Goal: Task Accomplishment & Management: Manage account settings

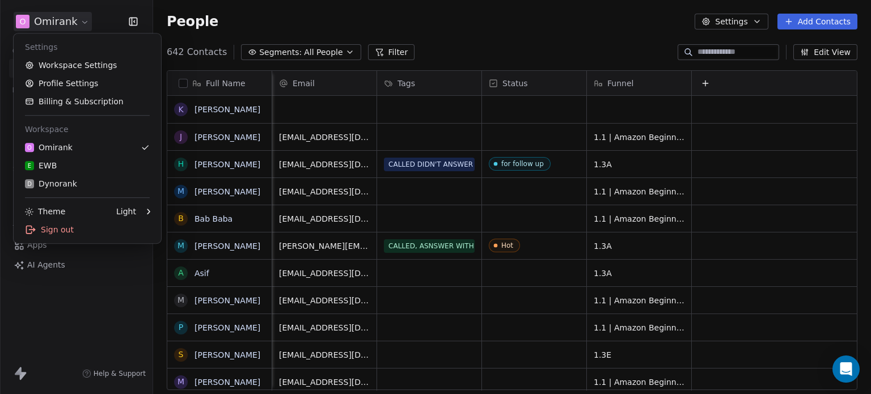
scroll to position [338, 708]
click at [35, 20] on html "O Omirank Contacts People Marketing Workflows Campaigns Metrics & Events Sales …" at bounding box center [435, 197] width 871 height 394
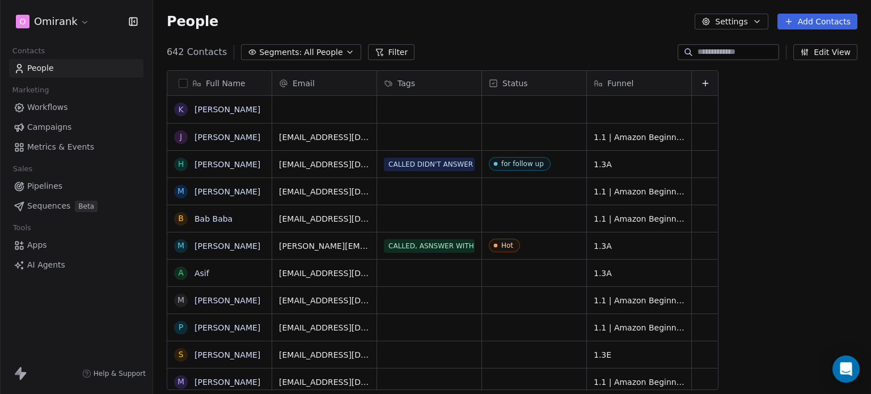
scroll to position [338, 708]
click at [633, 111] on div "grid" at bounding box center [639, 109] width 104 height 27
type textarea "***"
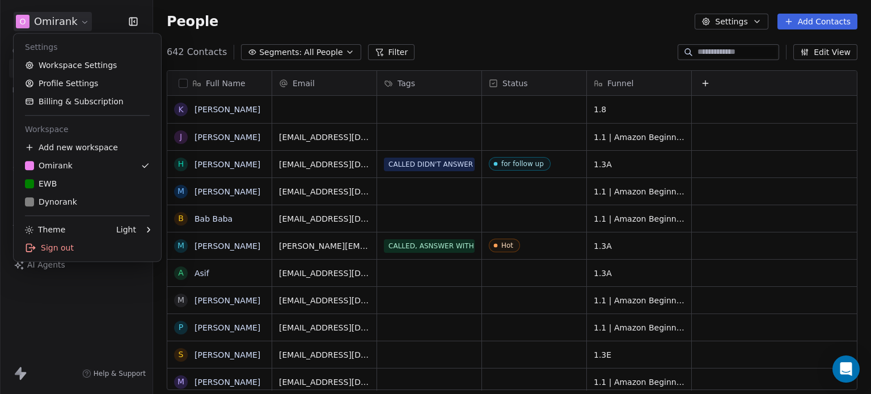
click at [44, 31] on html "O Omirank Contacts People Marketing Workflows Campaigns Metrics & Events Sales …" at bounding box center [435, 197] width 871 height 394
click at [66, 199] on div "D Dynorank" at bounding box center [51, 201] width 52 height 11
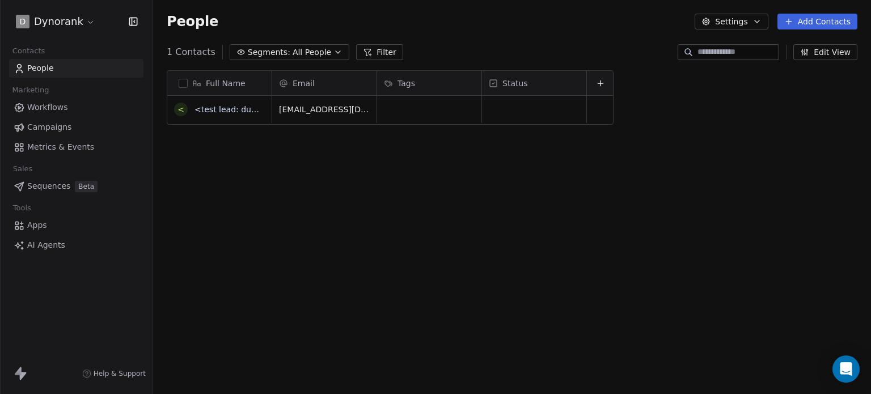
scroll to position [338, 708]
click at [833, 48] on button "Edit View" at bounding box center [825, 52] width 64 height 16
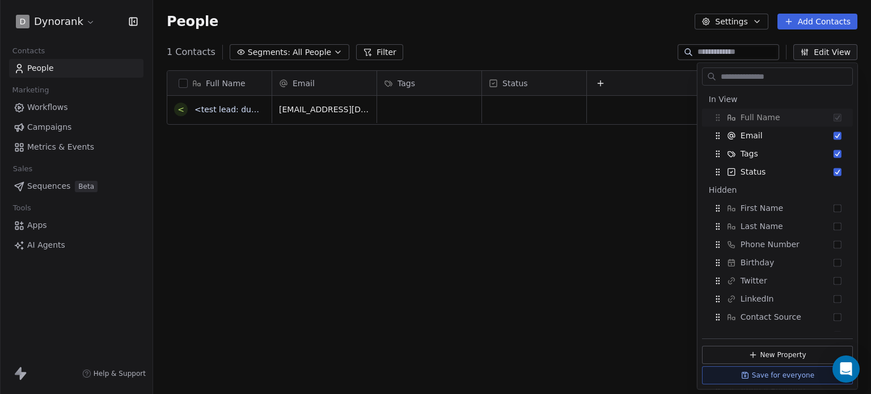
click at [499, 160] on div "Full Name < <test lead: dummy data for full_name> Email Tags Status test@fb.com…" at bounding box center [512, 234] width 718 height 347
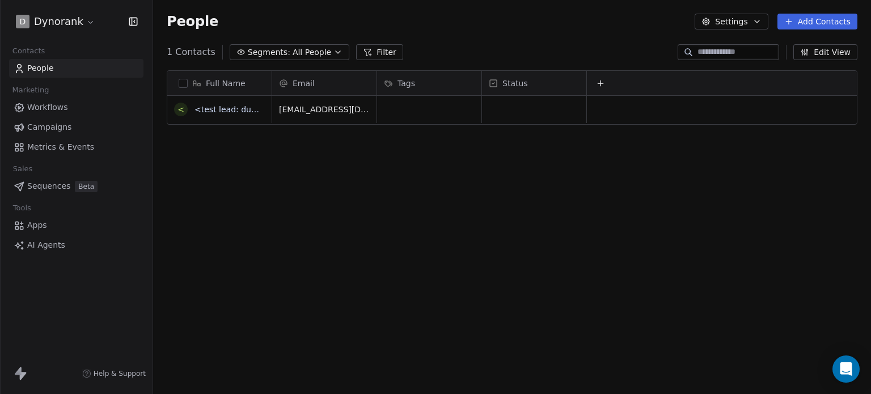
click at [810, 26] on button "Add Contacts" at bounding box center [817, 22] width 80 height 16
click at [807, 46] on span "Create new contact" at bounding box center [823, 46] width 78 height 12
click at [308, 215] on html "D Dynorank Contacts People Marketing Workflows Campaigns Metrics & Events Sales…" at bounding box center [435, 197] width 871 height 394
click at [826, 14] on button "Add Contacts" at bounding box center [817, 22] width 80 height 16
click at [802, 61] on span "Import from CSV" at bounding box center [817, 64] width 66 height 12
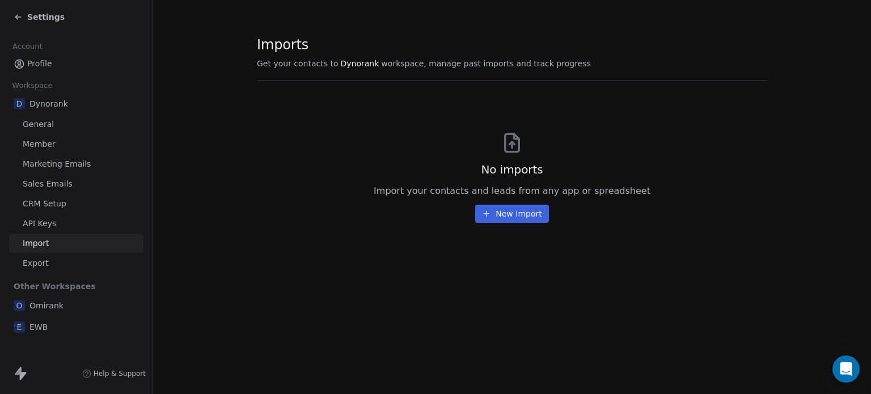
click at [32, 68] on span "Profile" at bounding box center [39, 64] width 25 height 12
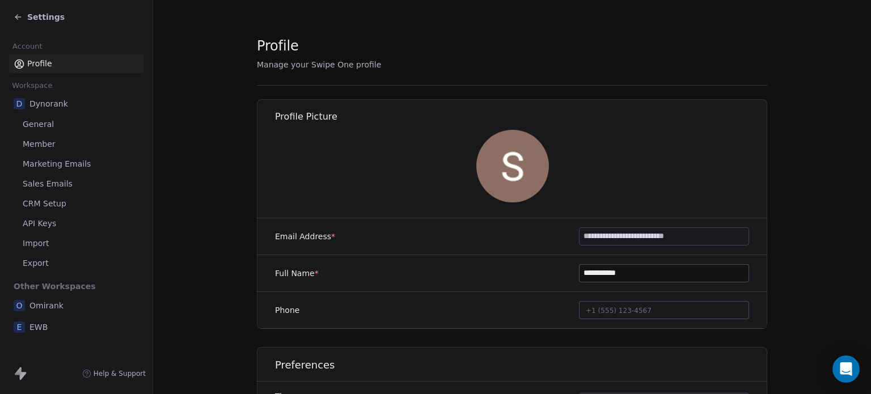
click at [15, 20] on icon at bounding box center [18, 16] width 9 height 9
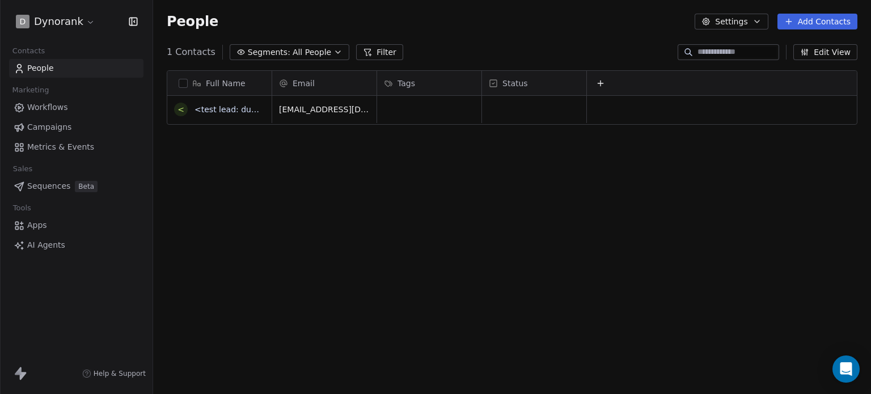
scroll to position [338, 708]
click at [265, 164] on div "Full Name < <test lead: dummy data for full_name> Email Tags Status test@fb.com…" at bounding box center [512, 234] width 718 height 347
click at [407, 169] on div "Full Name < <test lead: dummy data for full_name> Email Tags Status test@fb.com…" at bounding box center [512, 234] width 718 height 347
click at [600, 82] on icon at bounding box center [600, 82] width 0 height 5
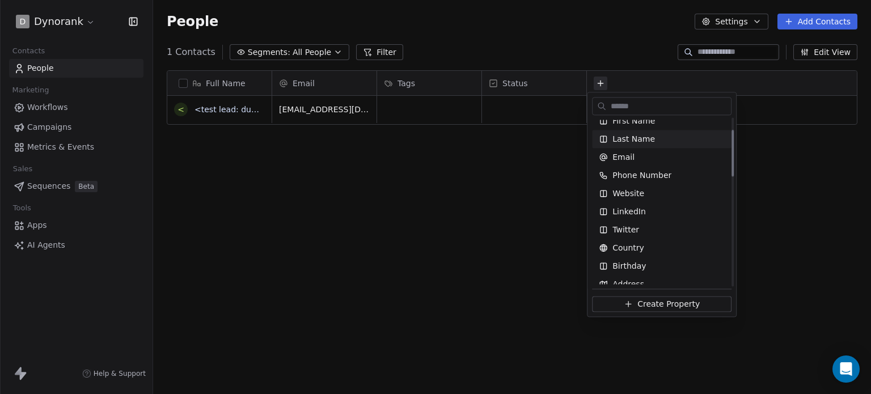
scroll to position [45, 0]
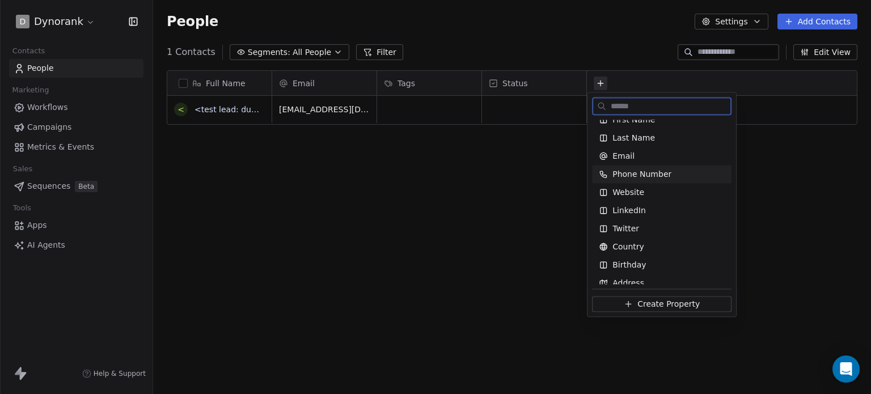
click at [633, 178] on span "Phone Number" at bounding box center [641, 173] width 59 height 11
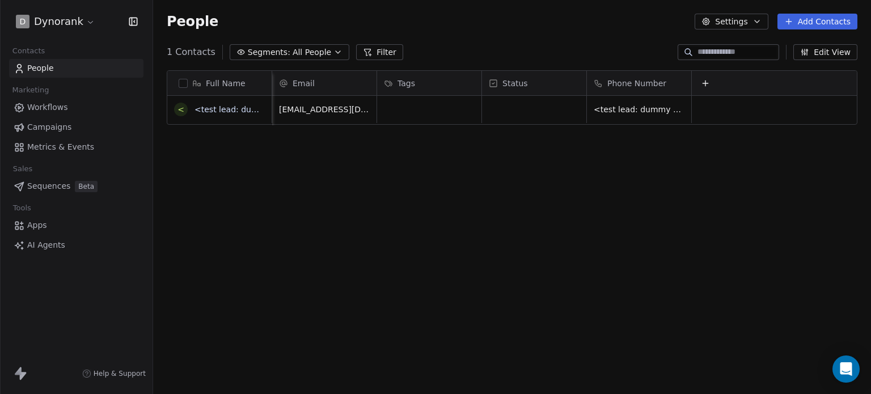
scroll to position [0, 9]
click at [699, 83] on icon at bounding box center [703, 83] width 9 height 9
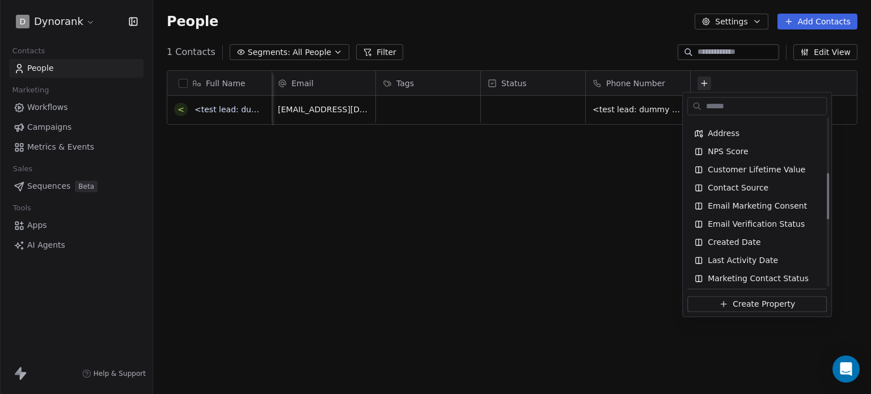
scroll to position [196, 0]
click at [734, 182] on span "Contact Source" at bounding box center [737, 186] width 61 height 11
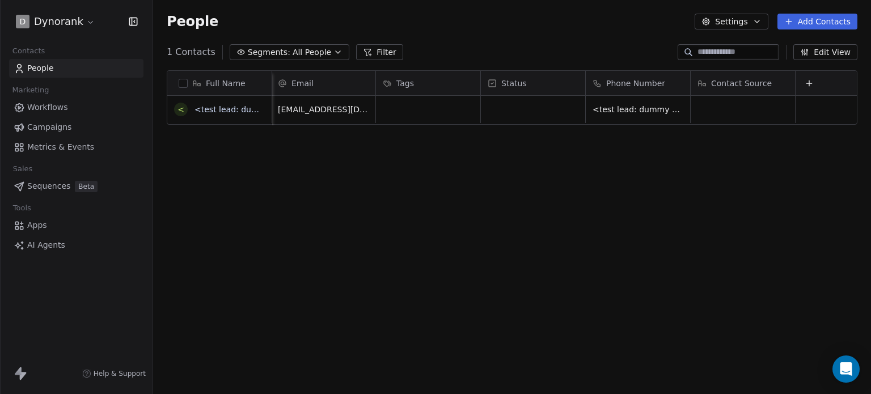
scroll to position [0, 9]
click at [804, 79] on icon at bounding box center [808, 83] width 9 height 9
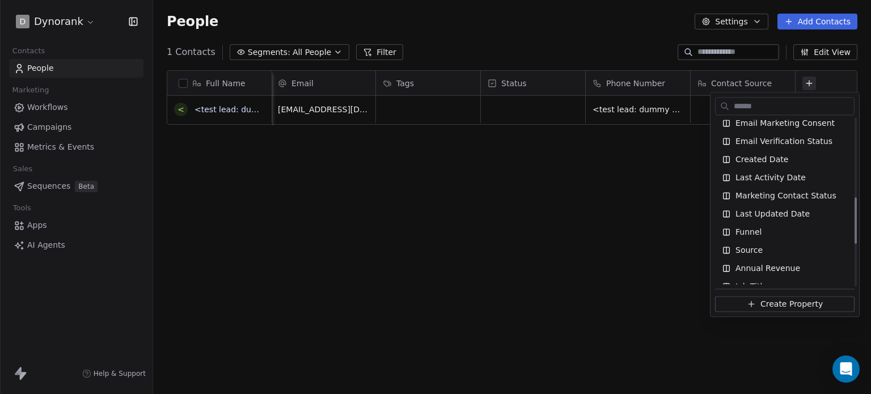
scroll to position [294, 0]
click at [777, 215] on div "Funnel" at bounding box center [784, 215] width 126 height 11
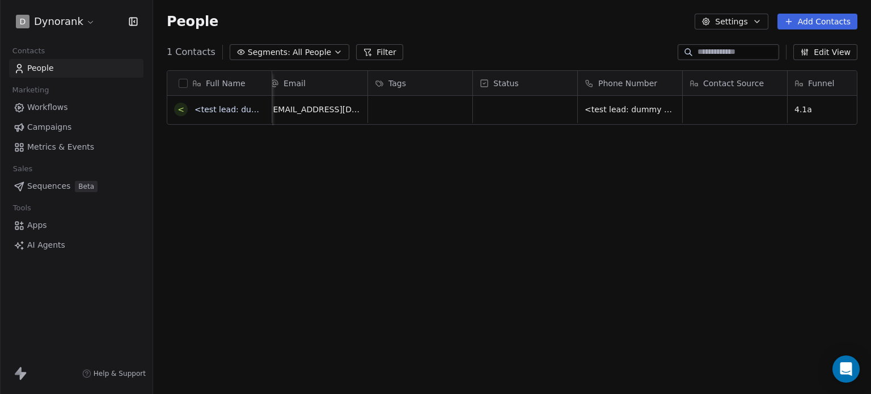
scroll to position [0, 80]
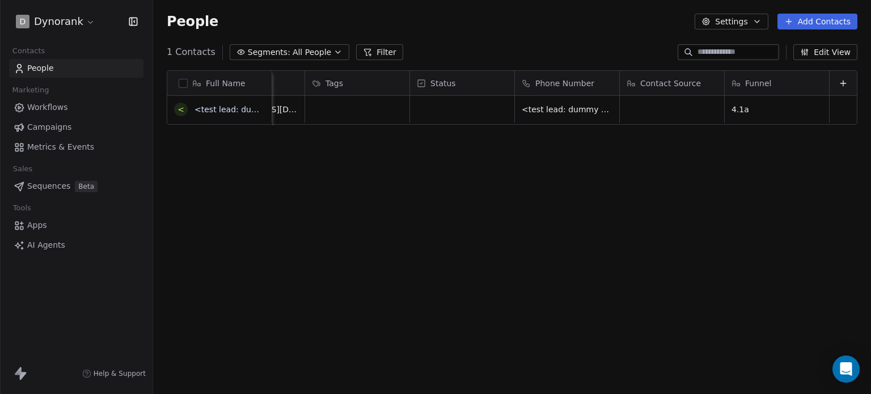
click at [696, 158] on div "Full Name < <test lead: dummy data for full_name> Email Tags Status Phone Numbe…" at bounding box center [512, 234] width 718 height 347
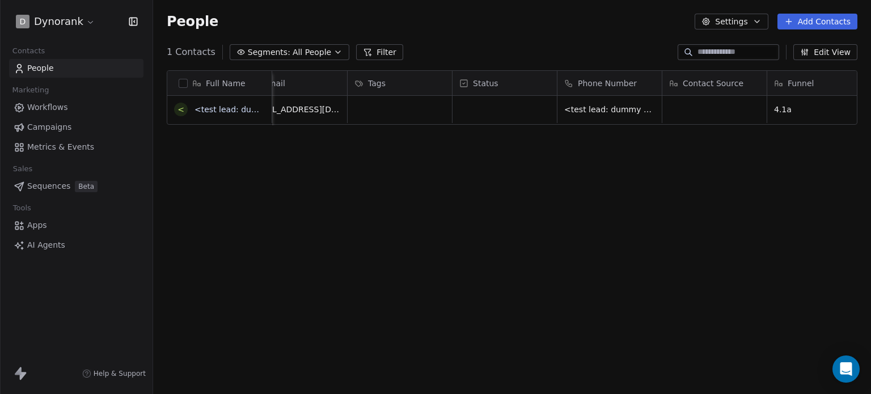
scroll to position [0, 0]
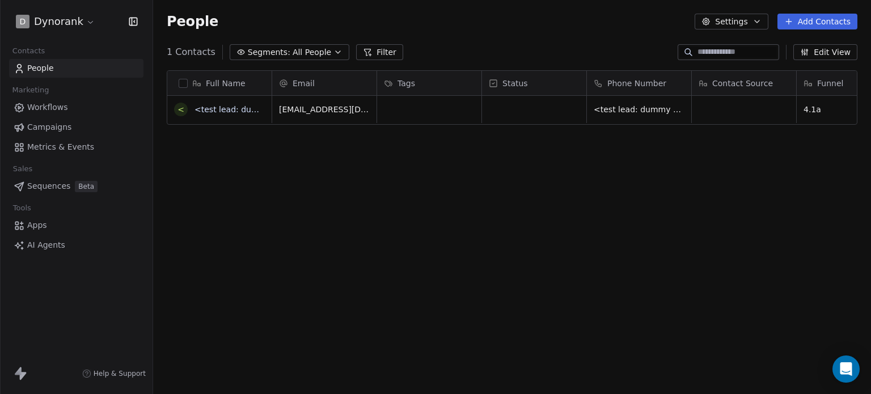
click at [825, 19] on button "Add Contacts" at bounding box center [817, 22] width 80 height 16
click at [817, 62] on span "Import from CSV" at bounding box center [817, 64] width 66 height 12
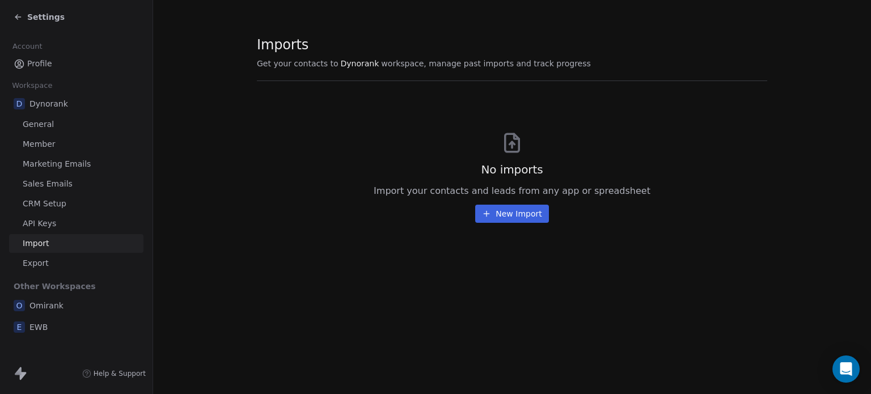
click at [533, 217] on button "New Import" at bounding box center [511, 214] width 73 height 18
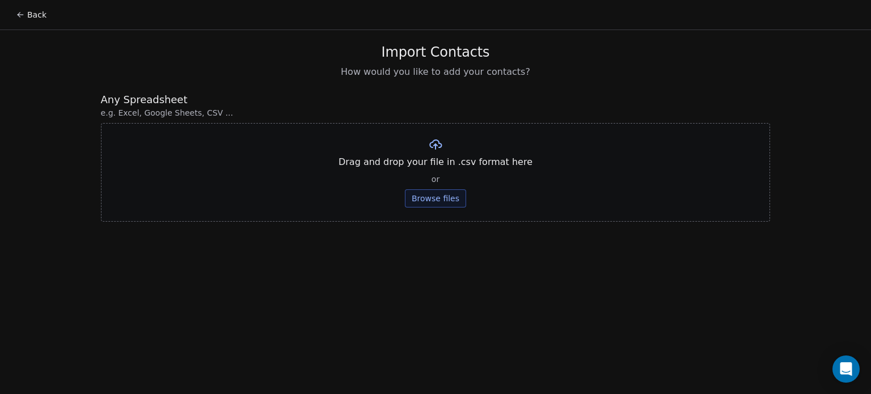
click at [24, 9] on button "Back" at bounding box center [31, 15] width 44 height 20
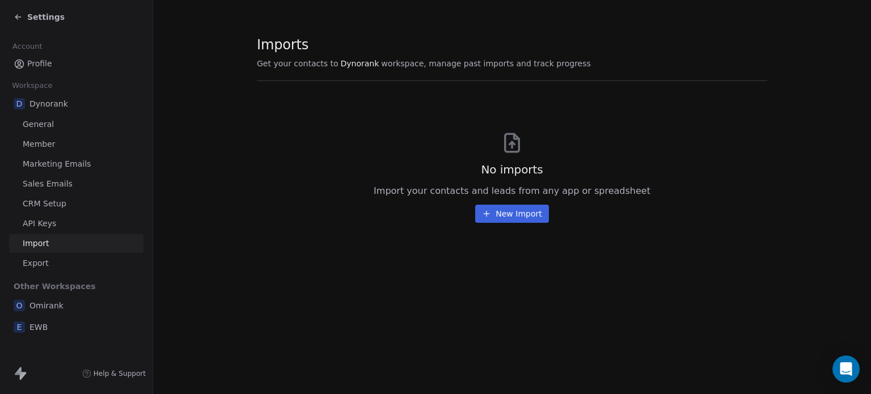
click at [41, 67] on span "Profile" at bounding box center [39, 64] width 25 height 12
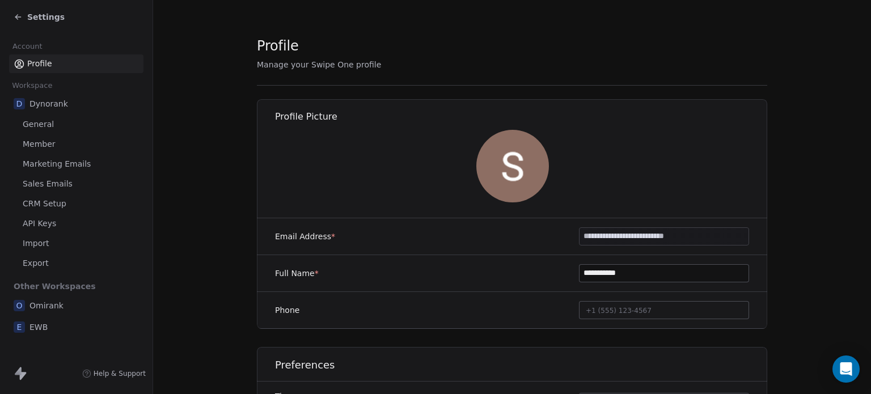
click at [30, 12] on span "Settings" at bounding box center [45, 16] width 37 height 11
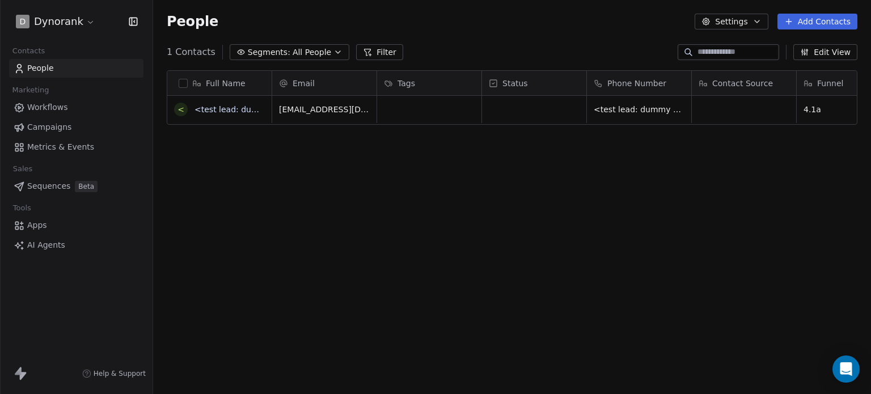
scroll to position [338, 708]
click at [827, 52] on button "Edit View" at bounding box center [825, 52] width 64 height 16
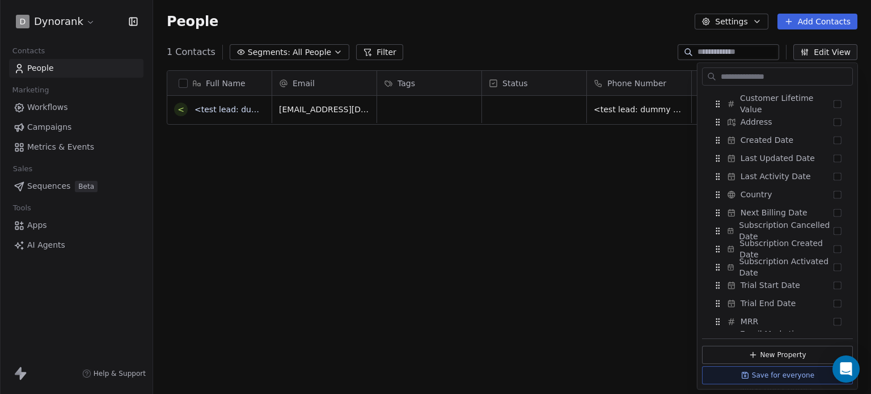
scroll to position [341, 0]
click at [788, 138] on div "Created Date" at bounding box center [777, 139] width 142 height 18
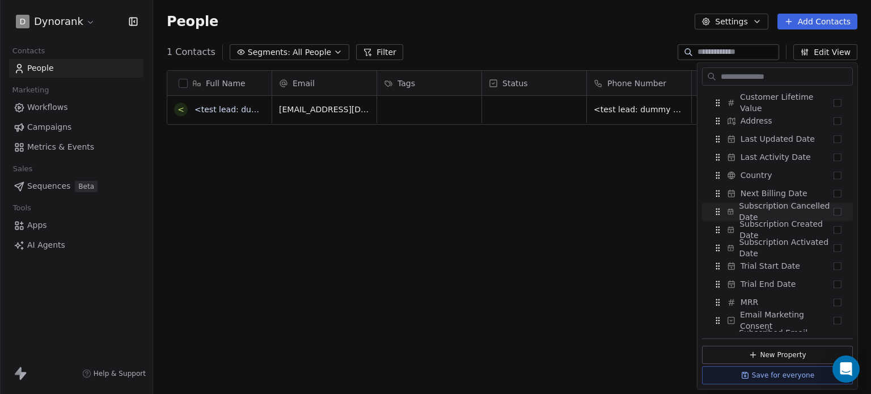
click at [585, 197] on div "Full Name < <test lead: dummy data for full_name> Email Tags Status Phone Numbe…" at bounding box center [512, 234] width 718 height 347
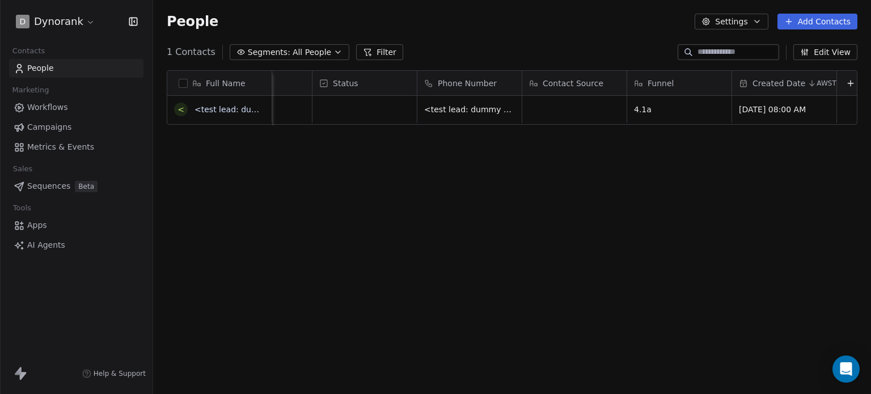
scroll to position [0, 185]
drag, startPoint x: 776, startPoint y: 101, endPoint x: 755, endPoint y: 101, distance: 21.0
drag, startPoint x: 754, startPoint y: 80, endPoint x: 774, endPoint y: 78, distance: 19.4
click at [774, 78] on div "Full Name < <test lead: dummy data for full_name> Email Tags Status Phone Numbe…" at bounding box center [511, 98] width 689 height 54
click at [689, 133] on div "Full Name < <test lead: dummy data for full_name> Email Tags Status Phone Numbe…" at bounding box center [512, 234] width 718 height 347
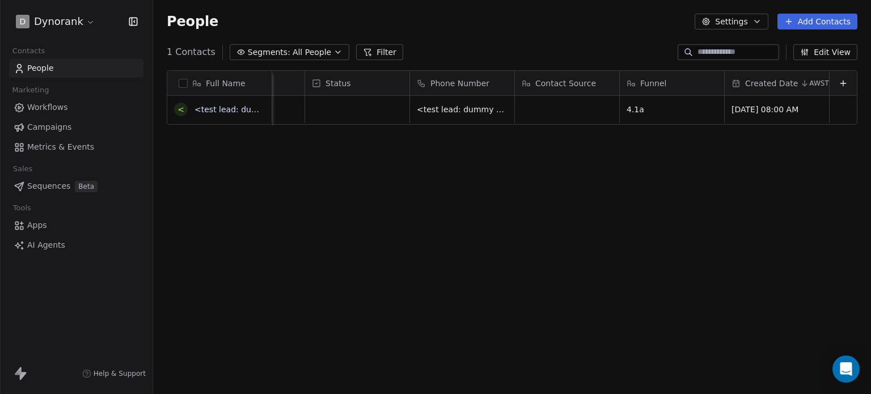
click at [805, 14] on button "Add Contacts" at bounding box center [817, 22] width 80 height 16
click at [804, 58] on span "Import from CSV" at bounding box center [817, 64] width 66 height 12
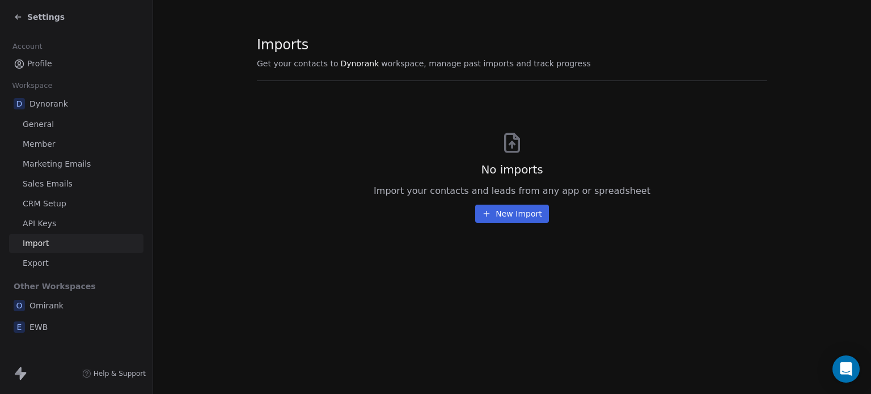
click at [527, 218] on button "New Import" at bounding box center [511, 214] width 73 height 18
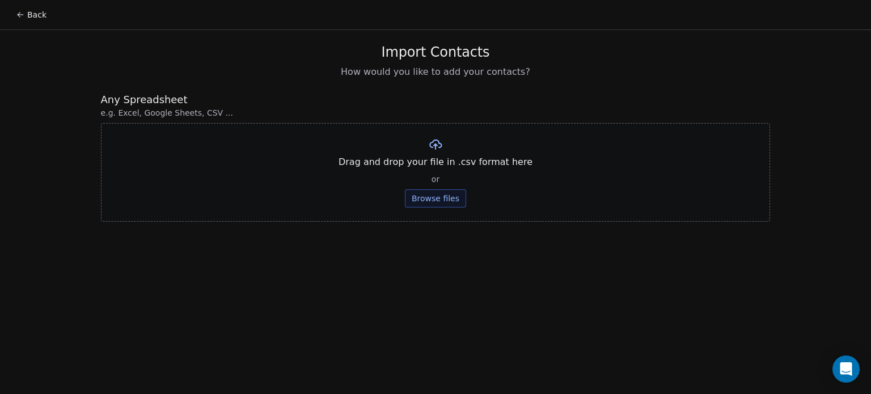
click at [435, 201] on button "Browse files" at bounding box center [435, 198] width 61 height 18
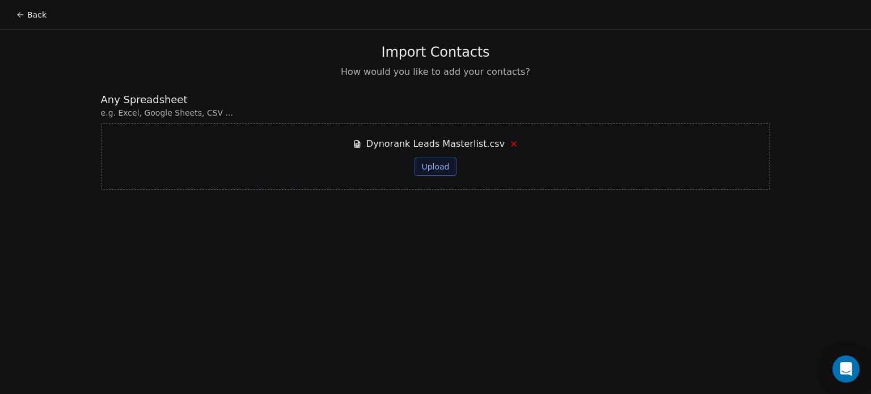
click at [427, 163] on button "Upload" at bounding box center [434, 167] width 41 height 18
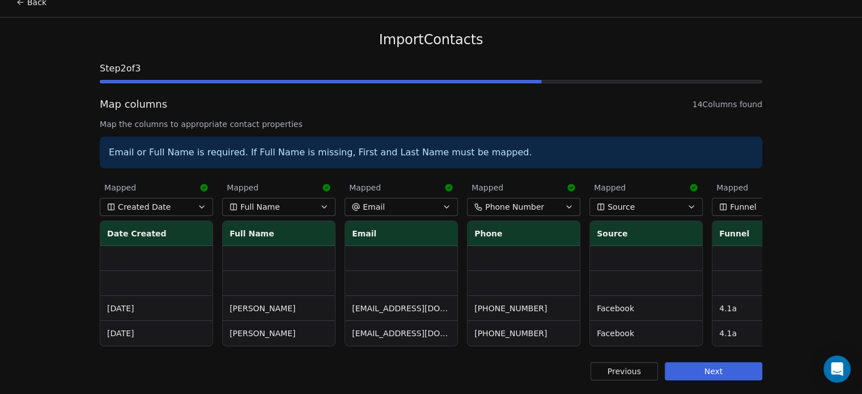
click at [715, 372] on button "Next" at bounding box center [713, 371] width 97 height 18
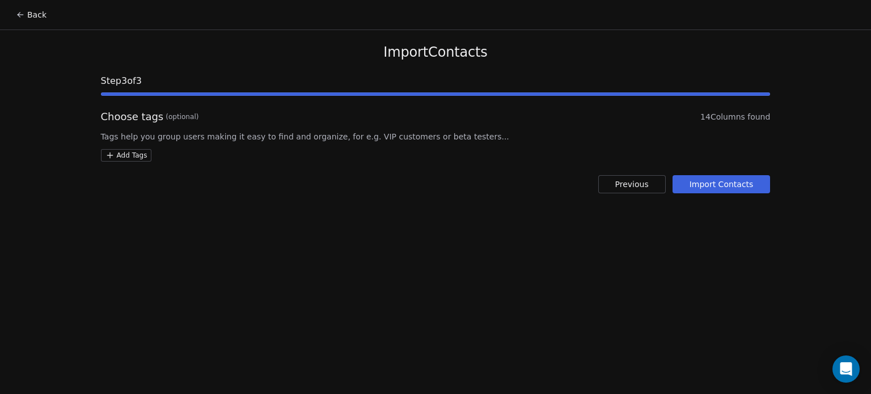
click at [696, 185] on button "Import Contacts" at bounding box center [721, 184] width 98 height 18
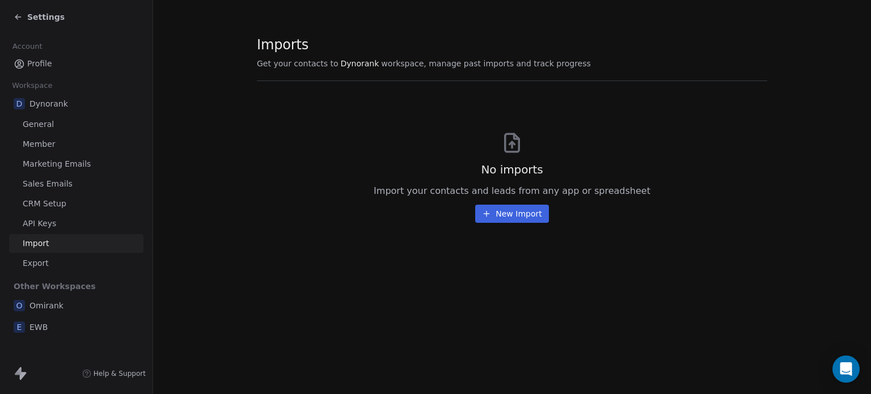
click at [71, 66] on link "Profile" at bounding box center [76, 63] width 134 height 19
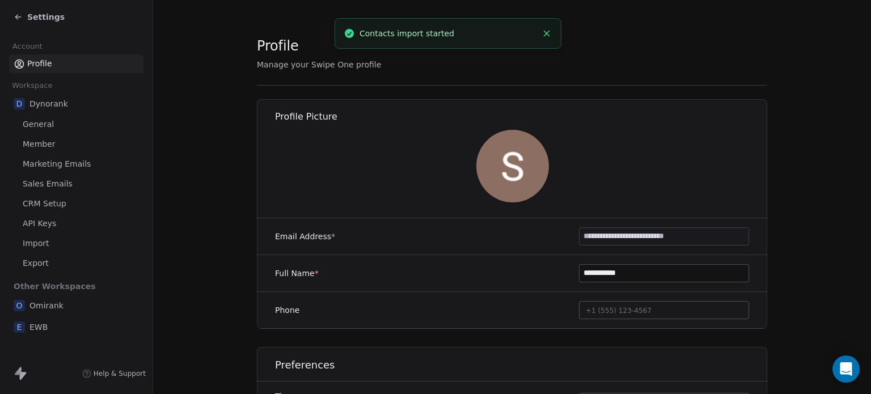
click at [67, 99] on div "D Dynorank" at bounding box center [76, 104] width 134 height 20
click at [68, 104] on div "D Dynorank" at bounding box center [76, 104] width 134 height 20
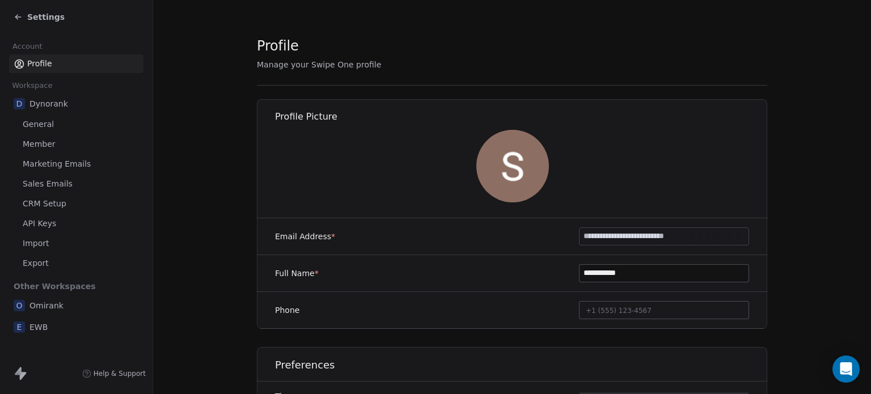
click at [18, 104] on span "D" at bounding box center [19, 103] width 11 height 11
click at [43, 124] on span "General" at bounding box center [38, 124] width 31 height 12
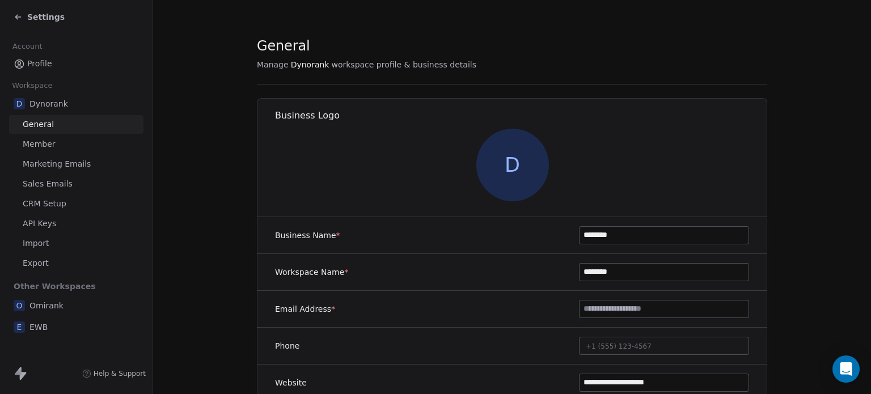
click at [16, 12] on icon at bounding box center [18, 16] width 9 height 9
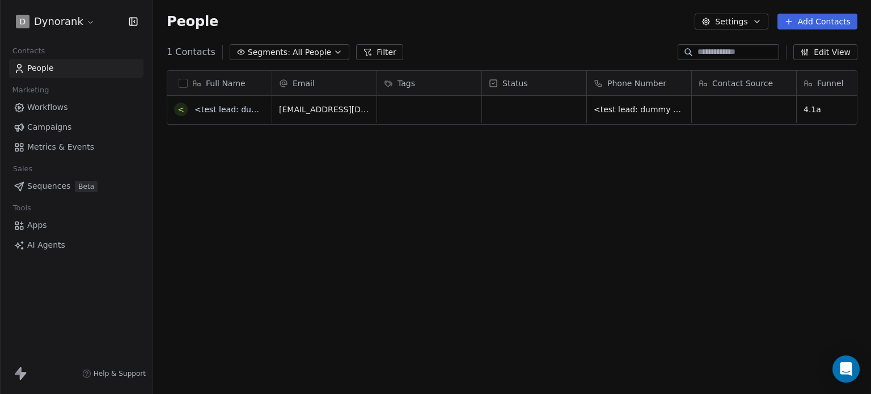
scroll to position [338, 708]
click at [36, 73] on span "People" at bounding box center [40, 68] width 27 height 12
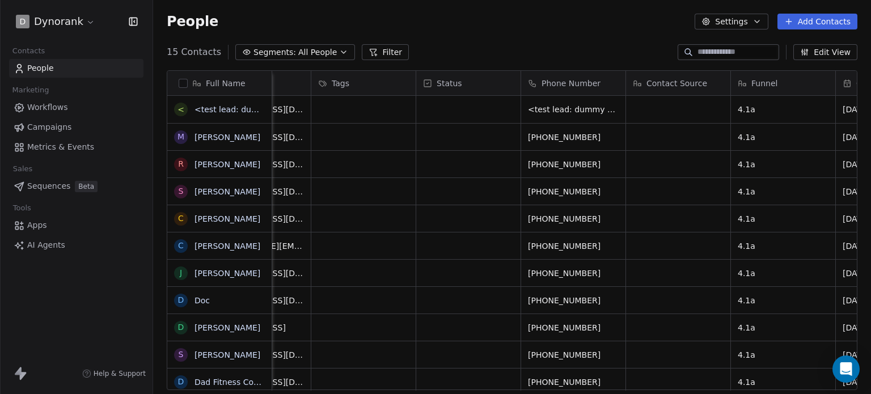
scroll to position [0, 0]
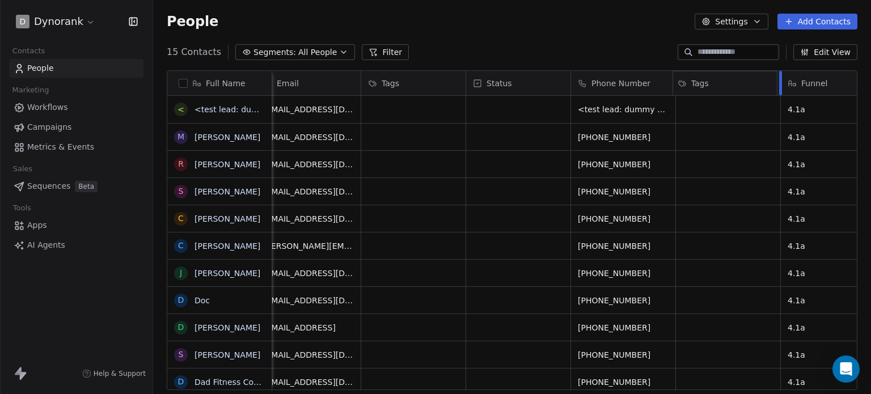
drag, startPoint x: 435, startPoint y: 83, endPoint x: 745, endPoint y: 90, distance: 310.7
click at [745, 90] on div "Full Name < <test lead: dummy data for full_name> M Marisa Conway R Rekha bhaga…" at bounding box center [511, 231] width 689 height 320
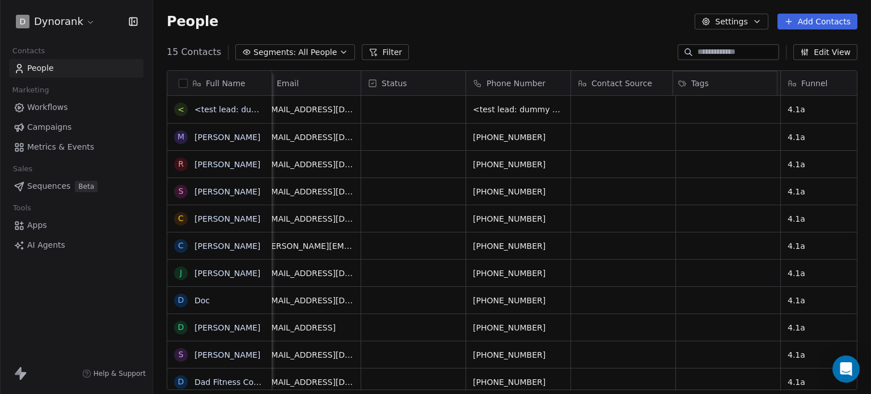
scroll to position [0, 19]
drag, startPoint x: 412, startPoint y: 80, endPoint x: 739, endPoint y: 78, distance: 327.0
click at [739, 78] on div "Full Name < <test lead: dummy data for full_name> M Marisa Conway R Rekha bhaga…" at bounding box center [511, 231] width 689 height 320
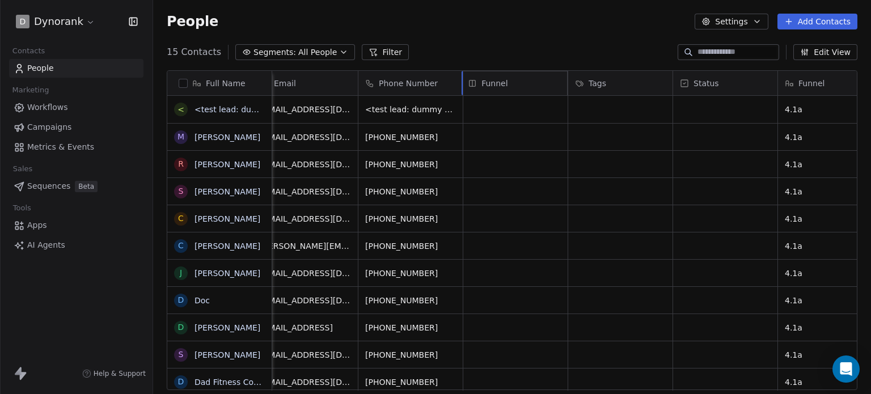
drag, startPoint x: 835, startPoint y: 77, endPoint x: 528, endPoint y: 73, distance: 307.2
click at [528, 73] on div "Full Name < <test lead: dummy data for full_name> M Marisa Conway R Rekha bhaga…" at bounding box center [511, 231] width 689 height 320
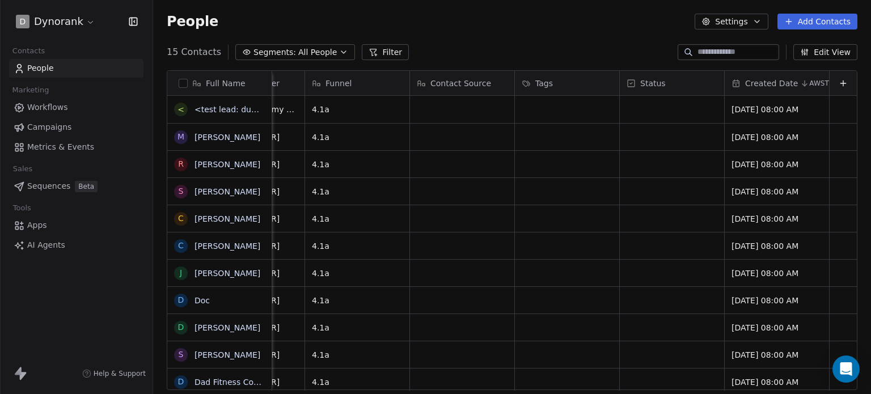
scroll to position [0, 0]
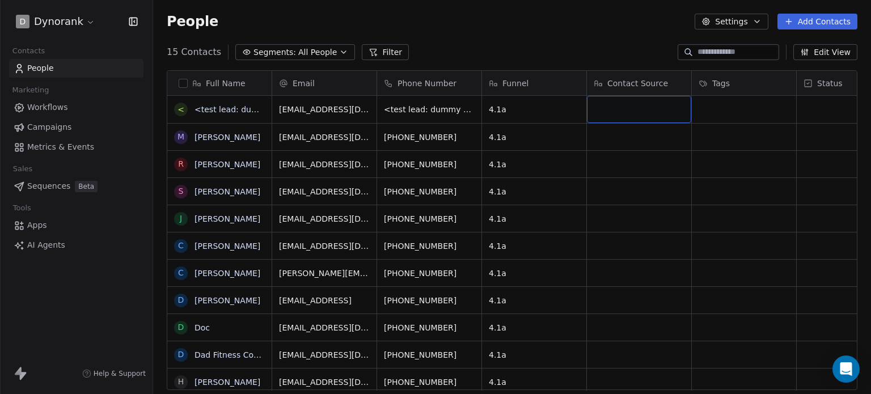
click at [619, 104] on div "grid" at bounding box center [639, 109] width 104 height 27
type textarea "********"
click at [638, 112] on span "Facebook" at bounding box center [628, 109] width 69 height 11
click at [669, 141] on html "D Dynorank Contacts People Marketing Workflows Campaigns Metrics & Events Sales…" at bounding box center [435, 197] width 871 height 394
click at [675, 108] on icon "grid" at bounding box center [677, 108] width 5 height 5
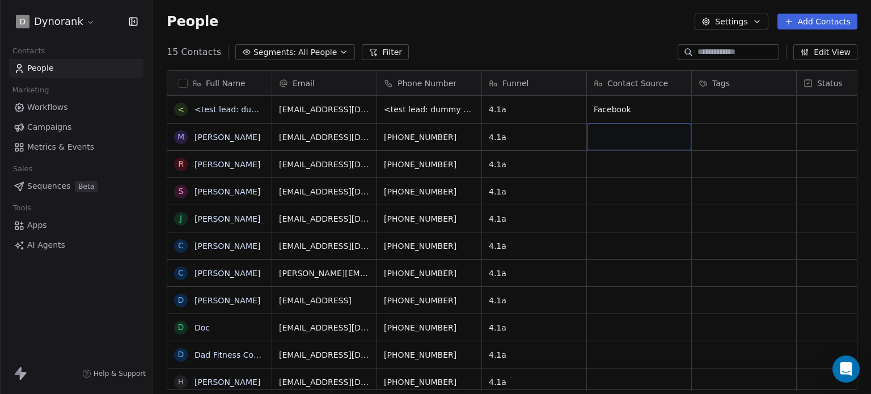
click at [657, 134] on div "grid" at bounding box center [639, 137] width 104 height 27
type textarea "********"
click at [650, 160] on div "grid" at bounding box center [639, 164] width 104 height 27
type textarea "********"
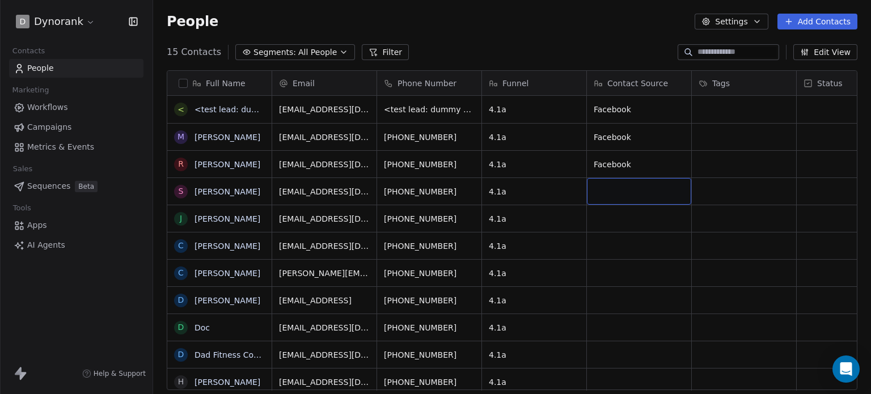
click at [651, 183] on div "grid" at bounding box center [639, 191] width 104 height 27
type textarea "********"
click at [641, 171] on div "grid" at bounding box center [639, 164] width 104 height 27
type textarea "********"
click at [643, 217] on div "grid" at bounding box center [639, 218] width 104 height 27
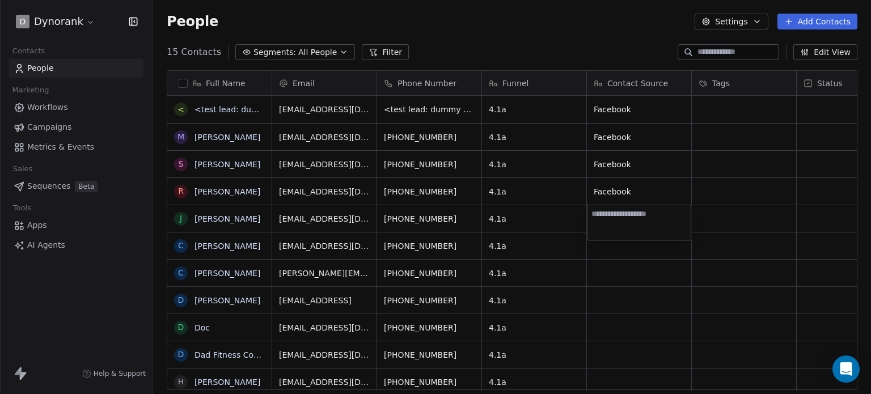
type textarea "********"
click at [648, 242] on div "grid" at bounding box center [639, 245] width 104 height 27
type textarea "********"
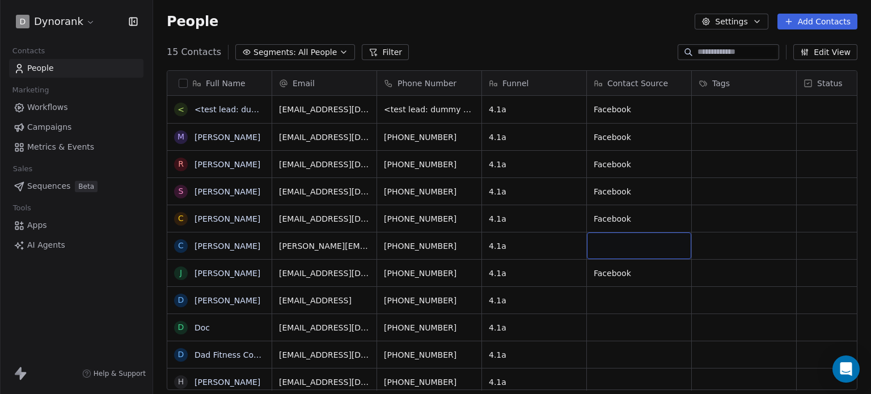
click at [640, 241] on div "grid" at bounding box center [639, 245] width 104 height 27
type textarea "********"
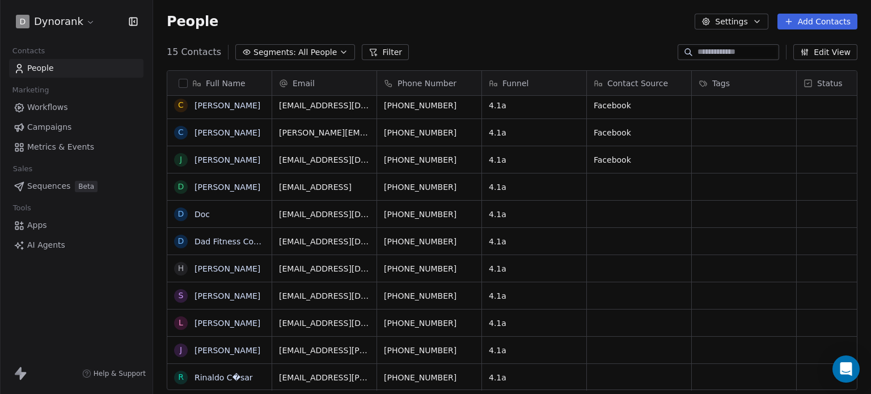
scroll to position [9, 0]
click at [619, 173] on div "grid" at bounding box center [639, 186] width 104 height 27
type textarea "********"
click at [630, 201] on div "grid" at bounding box center [639, 214] width 104 height 27
type textarea "********"
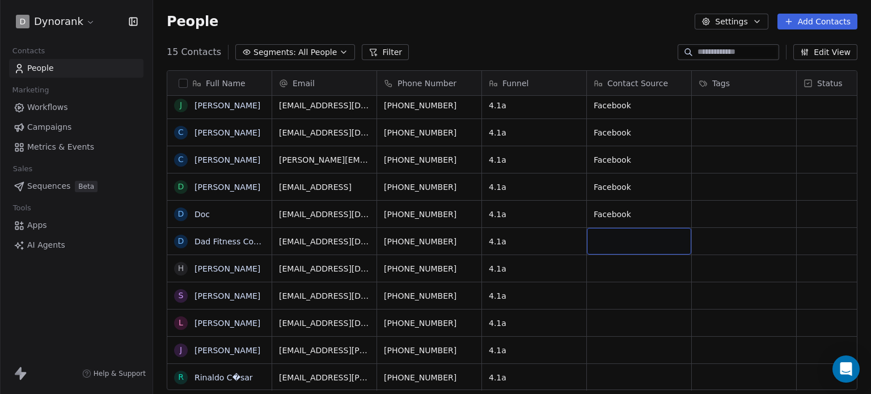
click at [637, 228] on div "grid" at bounding box center [639, 241] width 104 height 27
type textarea "********"
click at [631, 265] on html "D Dynorank Contacts People Marketing Workflows Campaigns Metrics & Events Sales…" at bounding box center [435, 197] width 871 height 394
click at [631, 265] on div "grid" at bounding box center [639, 268] width 104 height 27
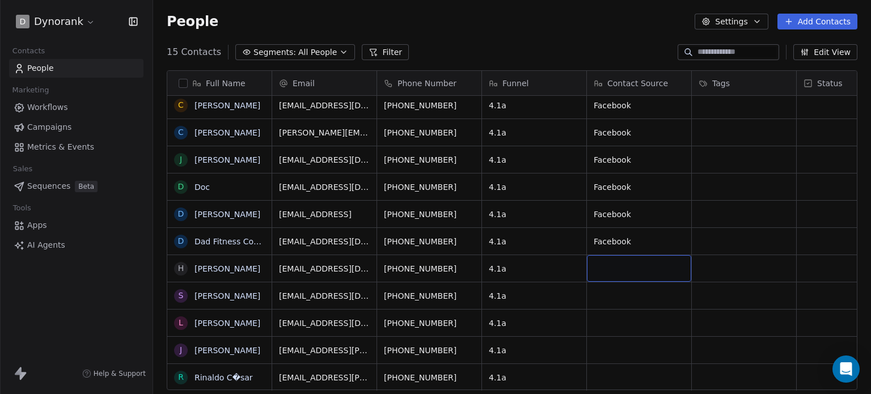
click at [631, 265] on div "grid" at bounding box center [639, 268] width 104 height 27
click at [639, 296] on div "grid" at bounding box center [639, 295] width 104 height 27
type textarea "********"
click at [636, 315] on div "grid" at bounding box center [639, 322] width 104 height 27
type textarea "********"
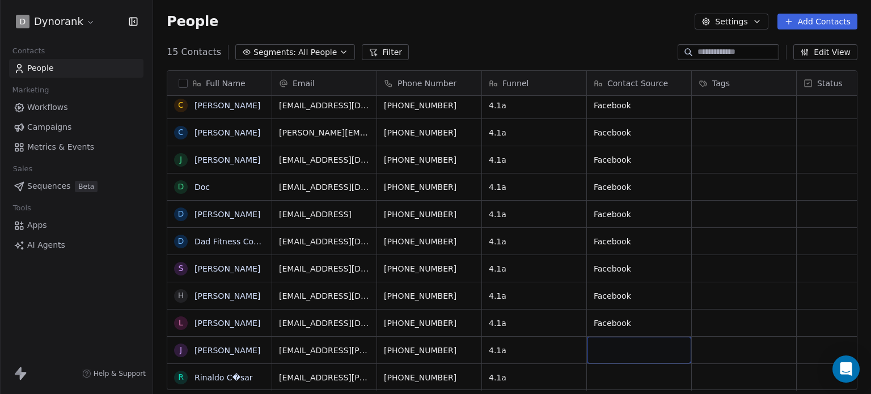
click at [639, 344] on div "grid" at bounding box center [639, 350] width 104 height 27
type textarea "********"
click at [647, 366] on div "grid" at bounding box center [639, 377] width 104 height 27
type textarea "********"
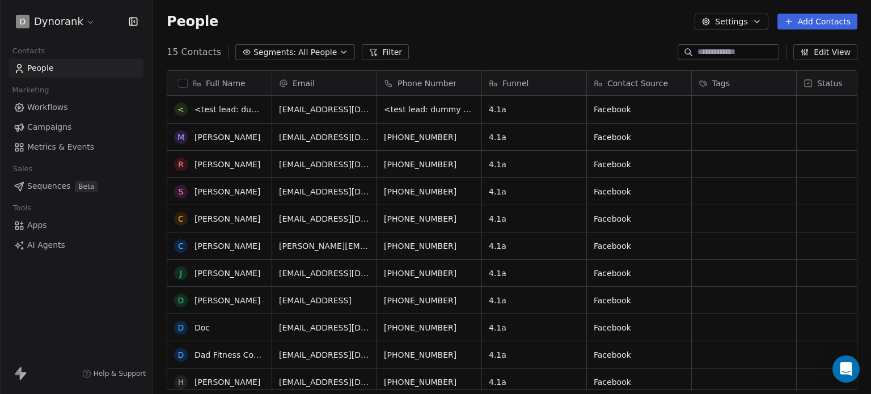
scroll to position [0, 0]
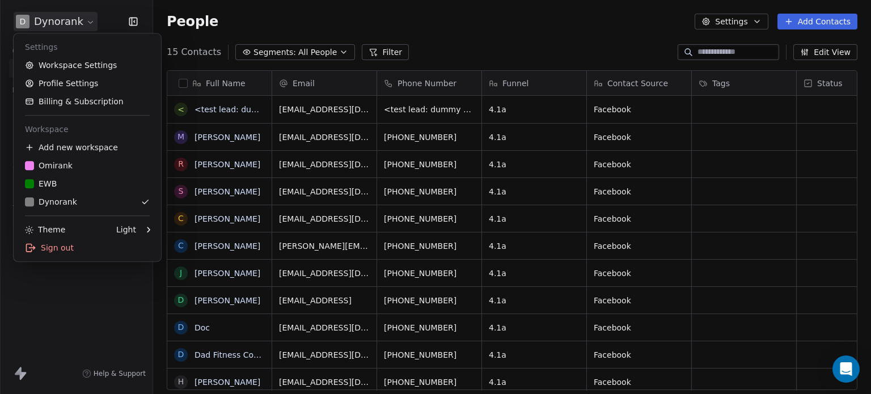
click at [67, 20] on html "D Dynorank Contacts People Marketing Workflows Campaigns Metrics & Events Sales…" at bounding box center [435, 197] width 871 height 394
click at [73, 162] on div "O Omirank" at bounding box center [87, 165] width 125 height 11
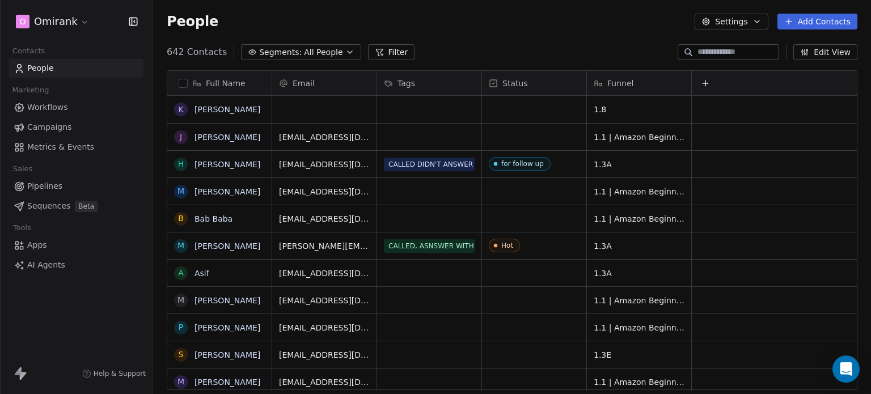
scroll to position [338, 708]
click at [229, 109] on link "[PERSON_NAME]" at bounding box center [227, 109] width 66 height 9
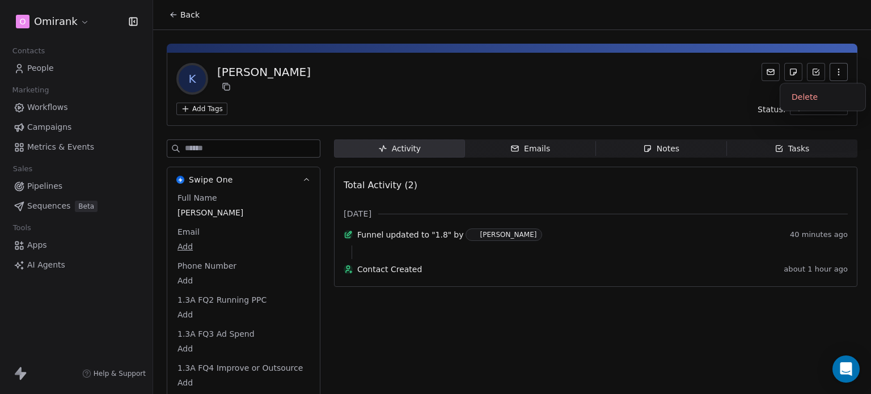
click at [834, 76] on icon "button" at bounding box center [838, 71] width 9 height 9
click at [827, 95] on div "Delete" at bounding box center [822, 97] width 76 height 18
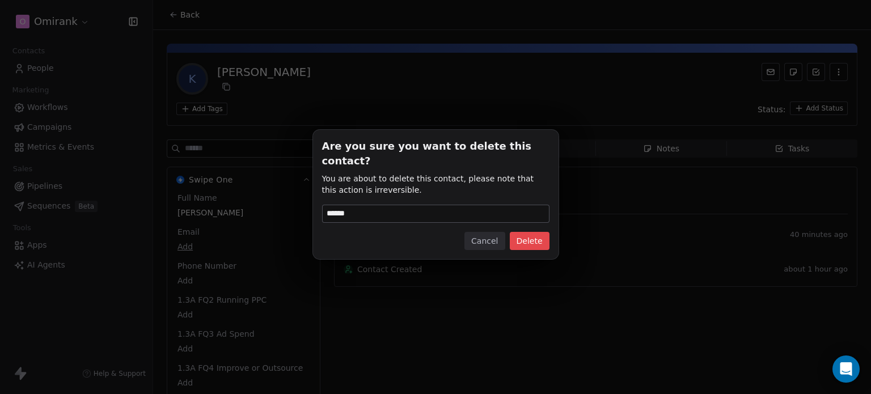
type input "******"
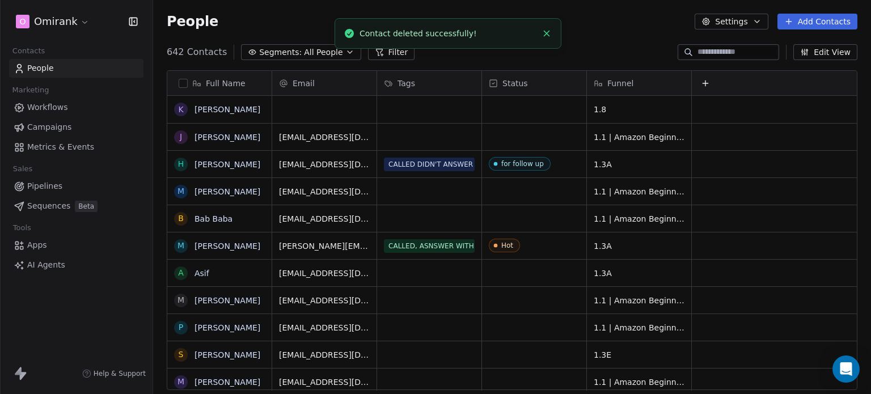
scroll to position [338, 708]
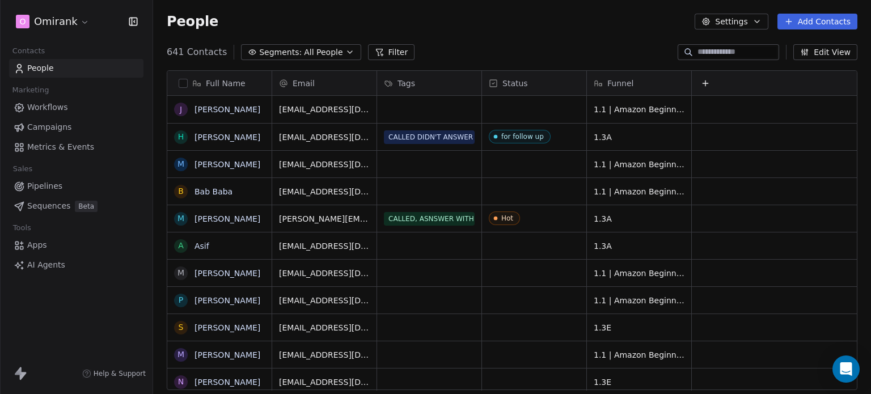
click at [803, 21] on button "Add Contacts" at bounding box center [817, 22] width 80 height 16
click at [833, 59] on span "Import from CSV" at bounding box center [817, 64] width 66 height 12
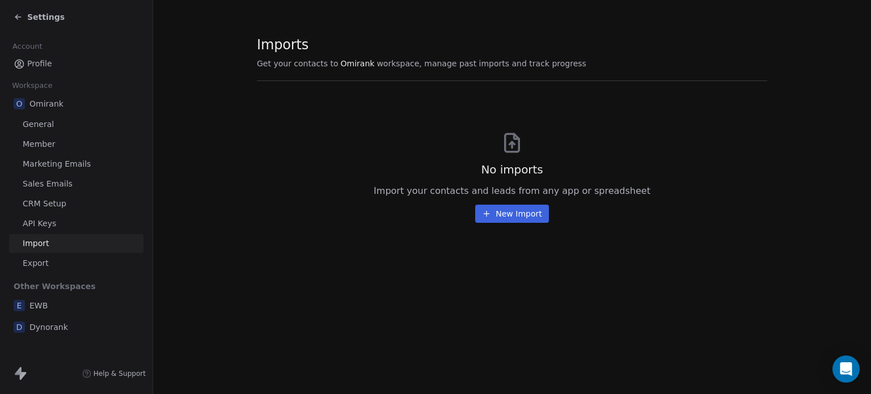
click at [499, 214] on button "New Import" at bounding box center [511, 214] width 73 height 18
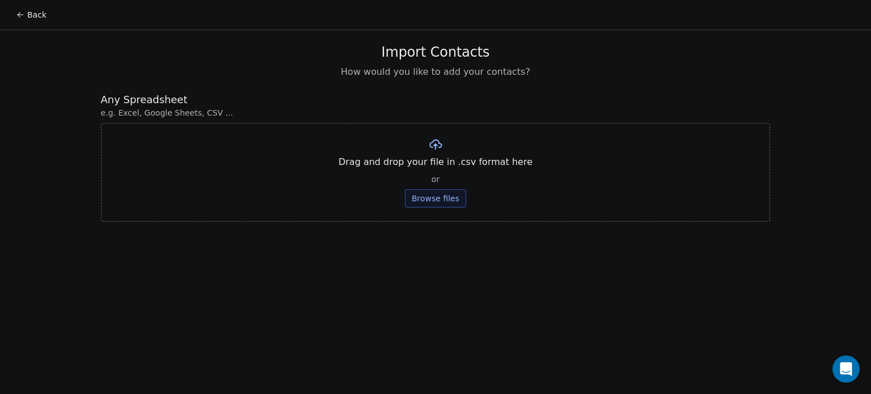
click at [438, 197] on button "Browse files" at bounding box center [435, 198] width 61 height 18
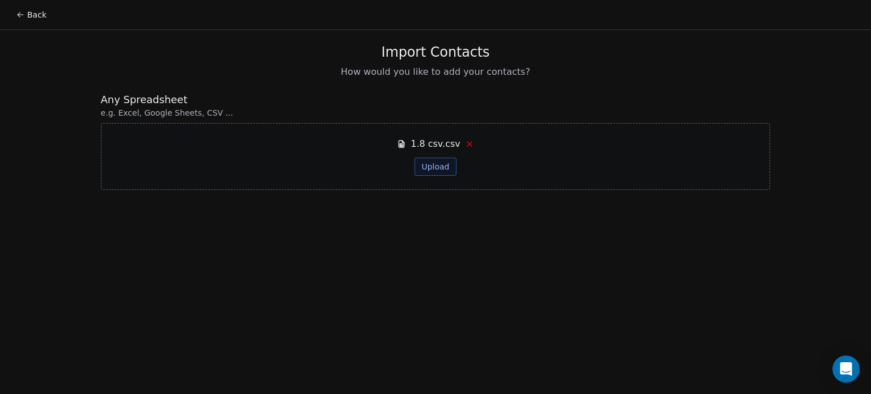
click at [439, 168] on button "Upload" at bounding box center [434, 167] width 41 height 18
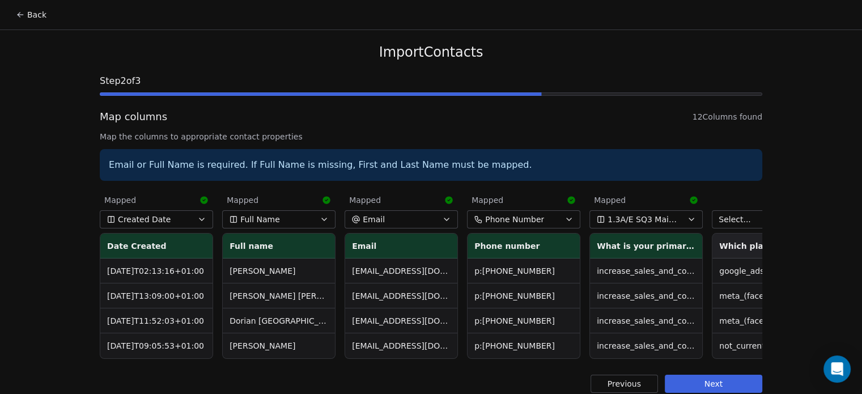
click at [689, 198] on icon at bounding box center [693, 200] width 9 height 9
click at [690, 201] on icon at bounding box center [693, 199] width 7 height 7
click at [687, 220] on icon "button" at bounding box center [691, 219] width 9 height 9
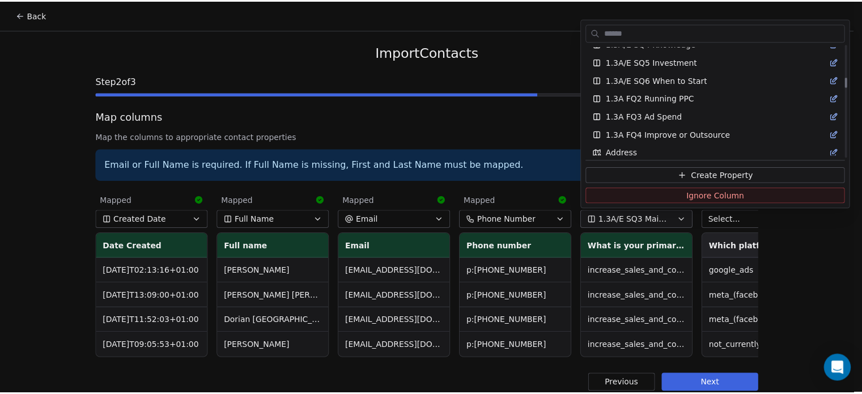
scroll to position [393, 0]
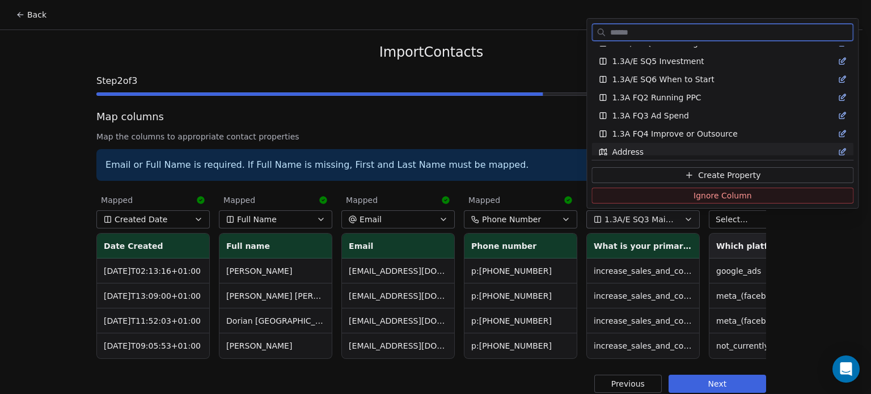
click at [655, 197] on button "Ignore Column" at bounding box center [722, 196] width 262 height 16
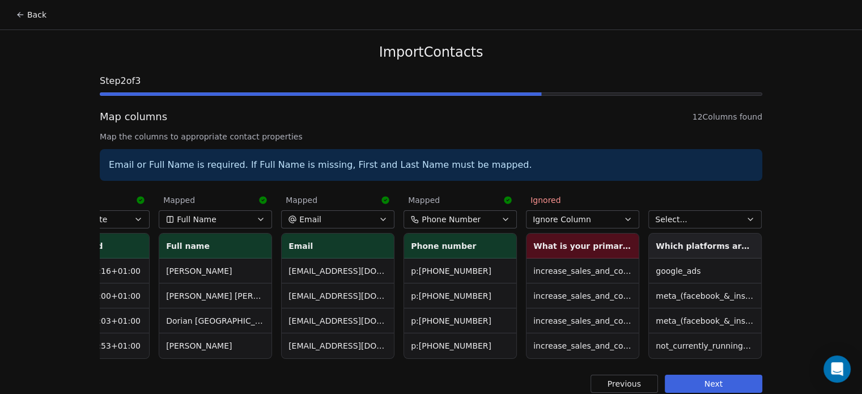
scroll to position [0, 92]
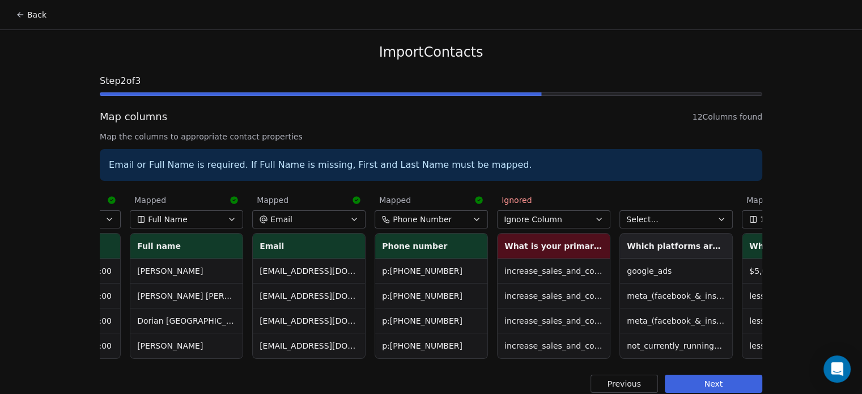
click at [660, 216] on button "Select..." at bounding box center [675, 219] width 113 height 18
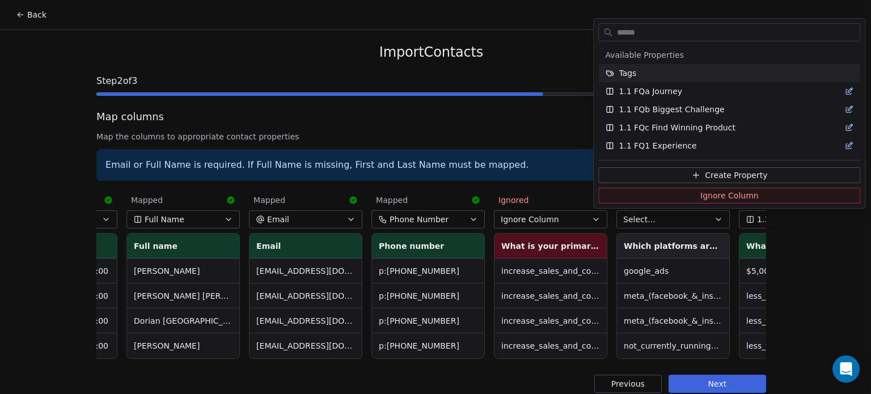
click at [575, 181] on html "Back Import Contacts Step 2 of 3 Map columns 12 Columns found Map the columns t…" at bounding box center [435, 203] width 871 height 406
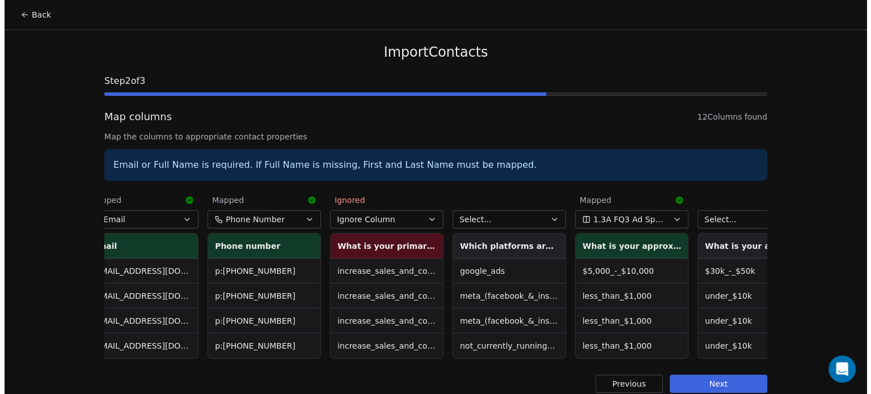
scroll to position [0, 270]
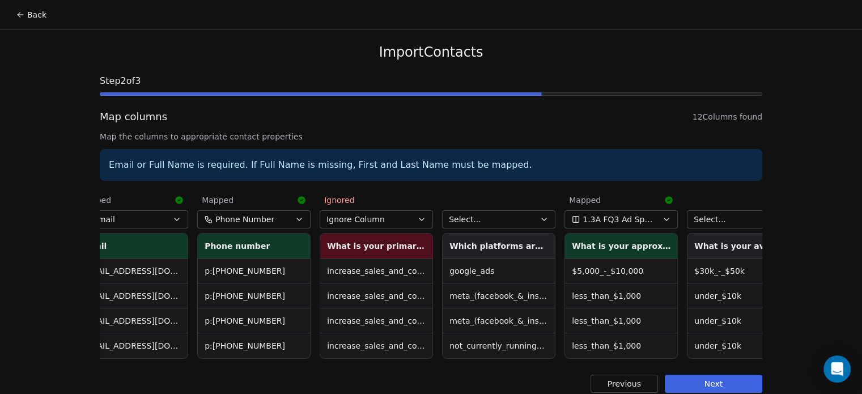
click at [617, 215] on span "1.3A FQ3 Ad Spend" at bounding box center [620, 219] width 74 height 11
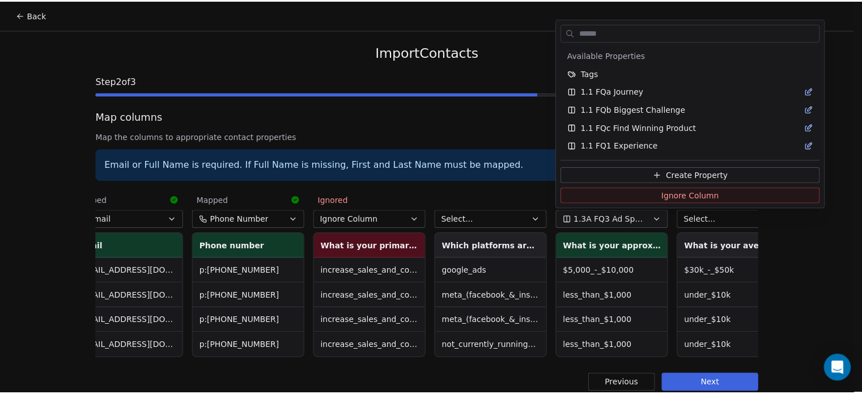
scroll to position [362, 0]
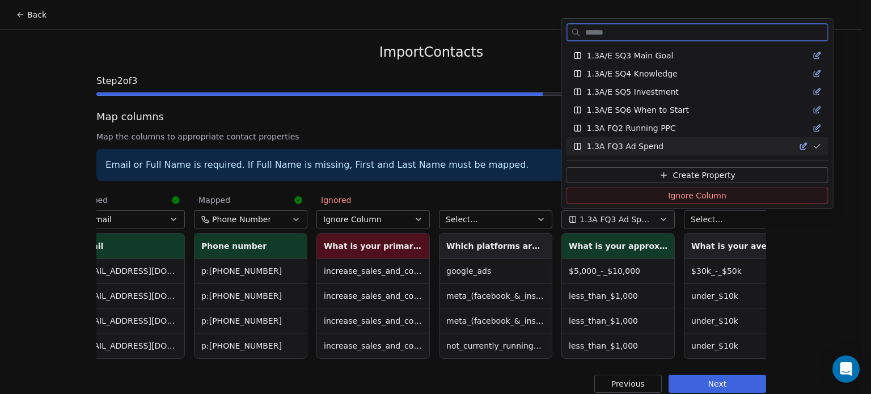
click at [632, 194] on button "Ignore Column" at bounding box center [697, 196] width 262 height 16
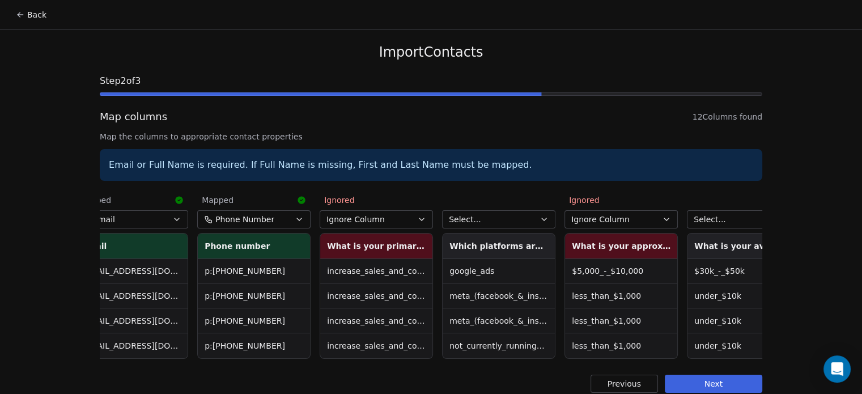
click at [704, 213] on button "Select..." at bounding box center [743, 219] width 113 height 18
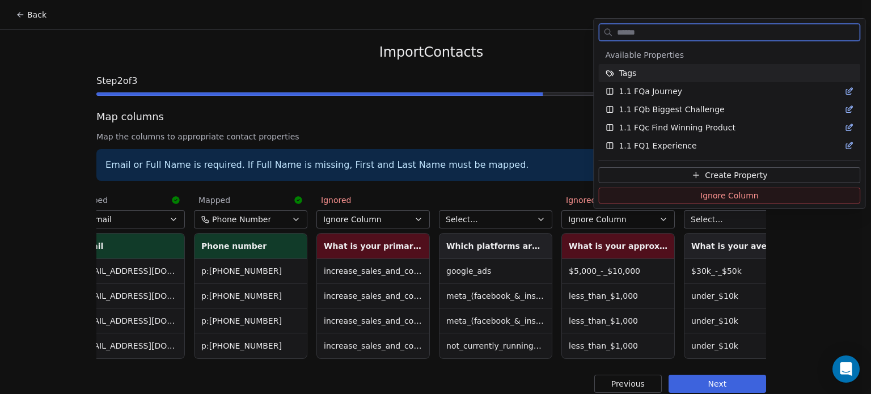
click at [698, 196] on button "Ignore Column" at bounding box center [729, 196] width 262 height 16
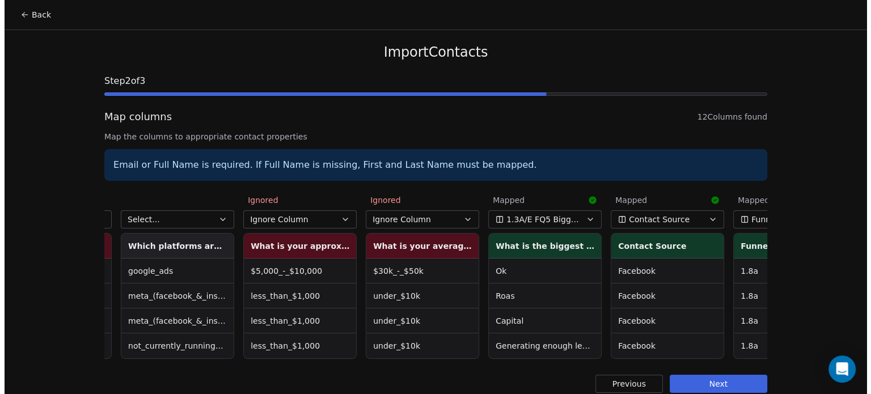
scroll to position [0, 598]
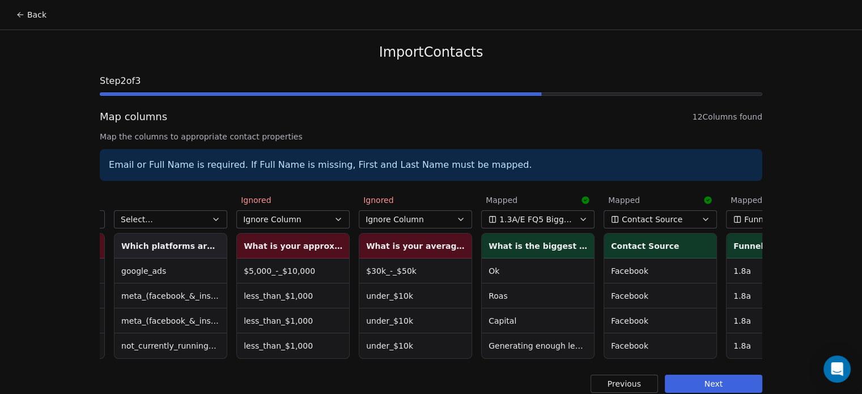
click at [569, 218] on button "1.3A/E FQ5 Biggest Challenge" at bounding box center [537, 219] width 113 height 18
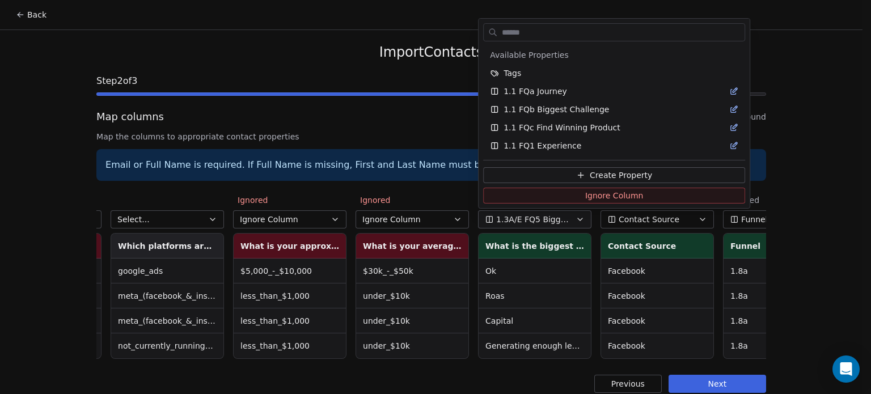
scroll to position [997, 0]
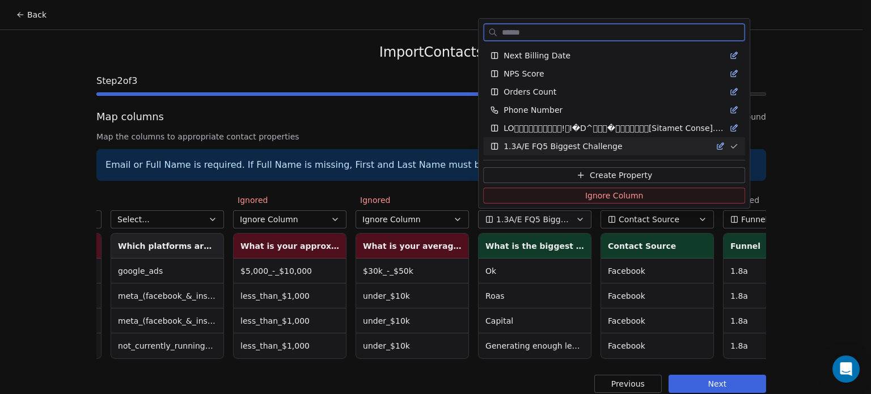
click at [557, 194] on button "Ignore Column" at bounding box center [614, 196] width 262 height 16
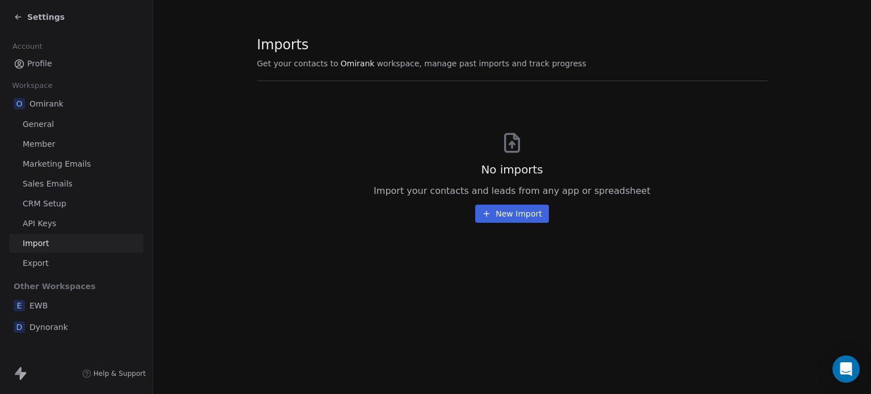
click at [20, 13] on icon at bounding box center [18, 16] width 9 height 9
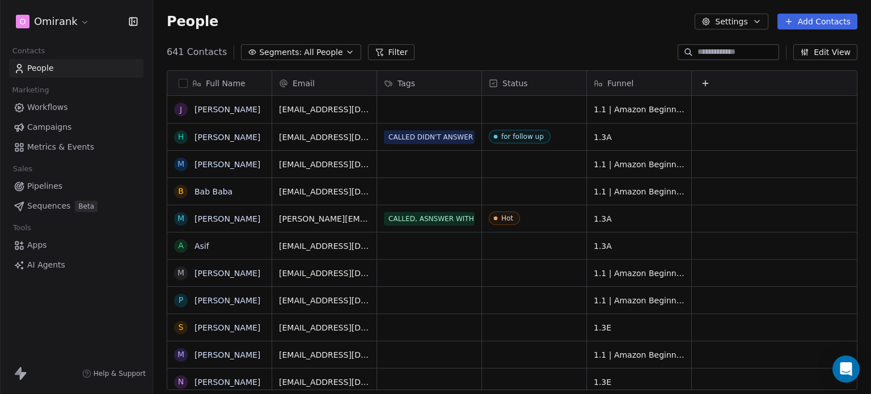
scroll to position [0, 9]
click at [833, 46] on button "Edit View" at bounding box center [825, 52] width 64 height 16
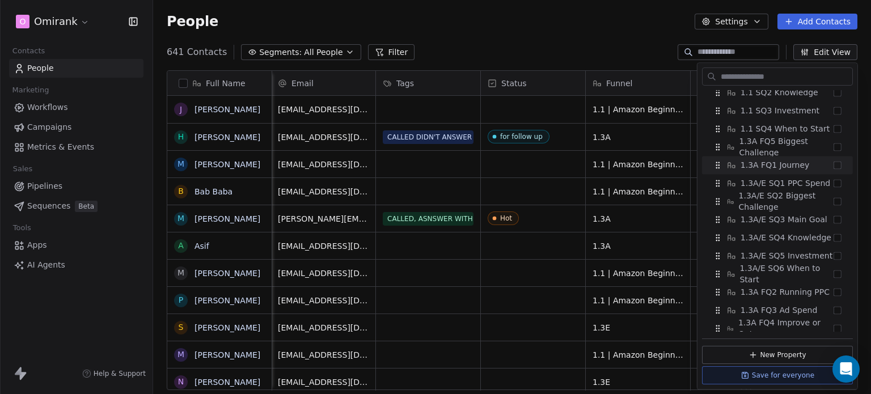
scroll to position [697, 0]
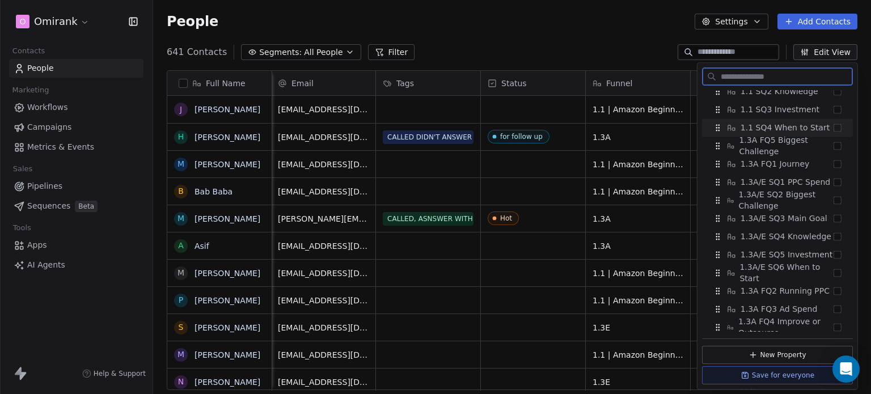
click at [788, 126] on span "1.1 SQ4 When to Start" at bounding box center [784, 127] width 89 height 11
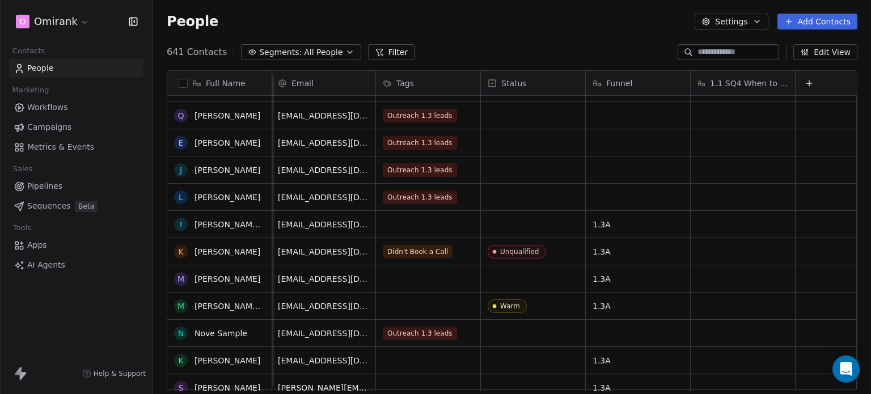
scroll to position [0, 0]
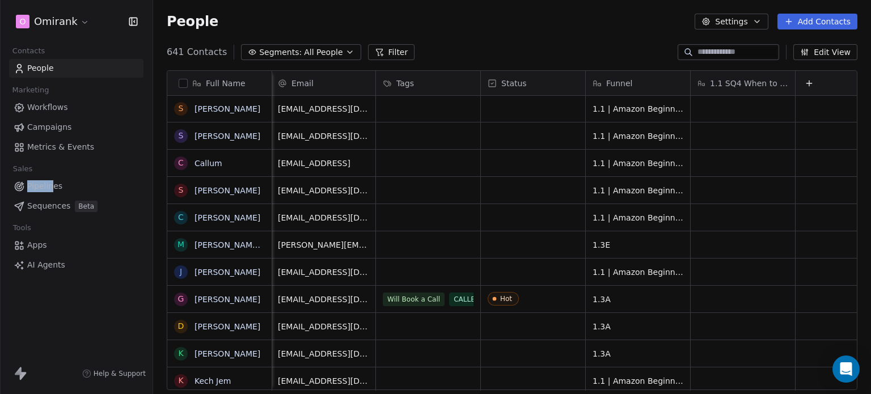
drag, startPoint x: 50, startPoint y: 173, endPoint x: 54, endPoint y: 181, distance: 8.4
click at [54, 181] on div "Sales Pipelines Sequences Beta" at bounding box center [76, 188] width 134 height 54
click at [54, 181] on span "Pipelines" at bounding box center [44, 186] width 35 height 12
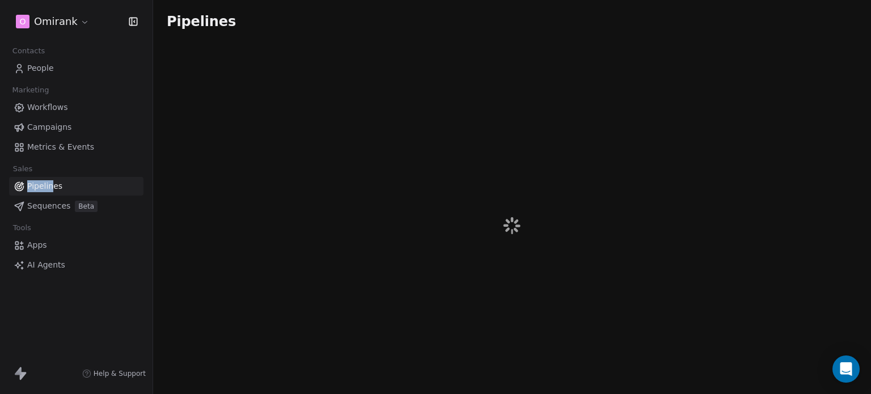
click at [36, 73] on span "People" at bounding box center [40, 68] width 27 height 12
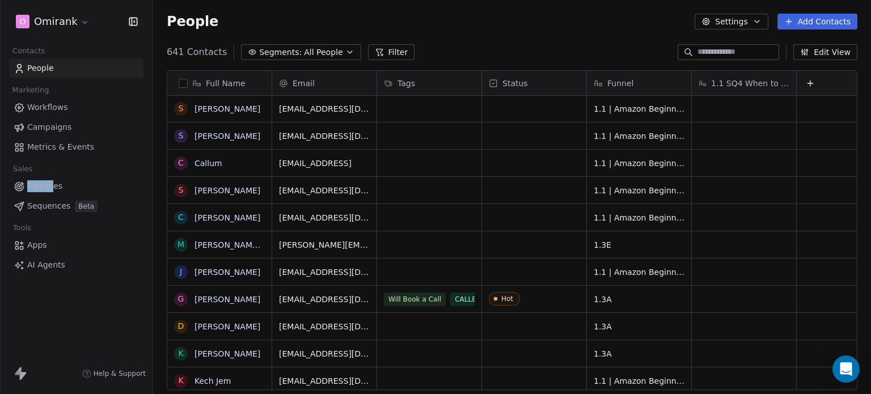
click at [803, 21] on button "Add Contacts" at bounding box center [817, 22] width 80 height 16
click at [795, 65] on span "Import from CSV" at bounding box center [817, 64] width 66 height 12
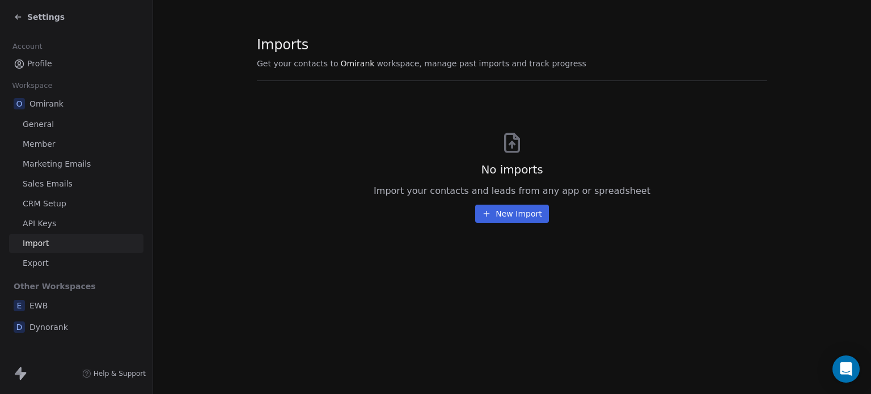
click at [530, 210] on button "New Import" at bounding box center [511, 214] width 73 height 18
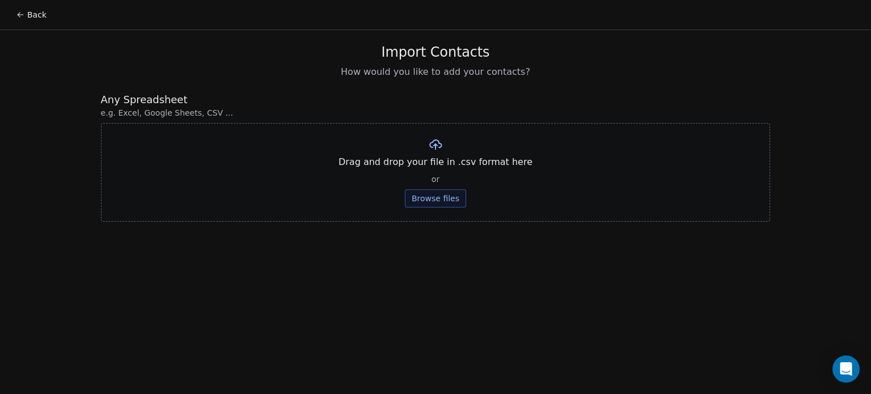
click at [424, 196] on button "Browse files" at bounding box center [435, 198] width 61 height 18
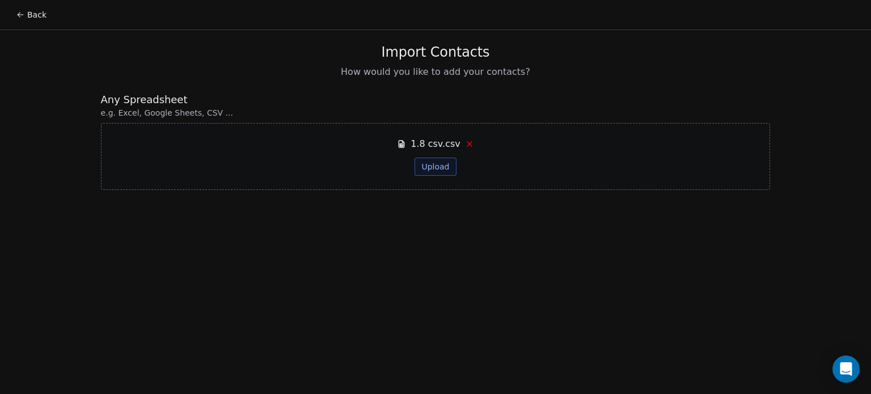
click at [427, 169] on button "Upload" at bounding box center [434, 167] width 41 height 18
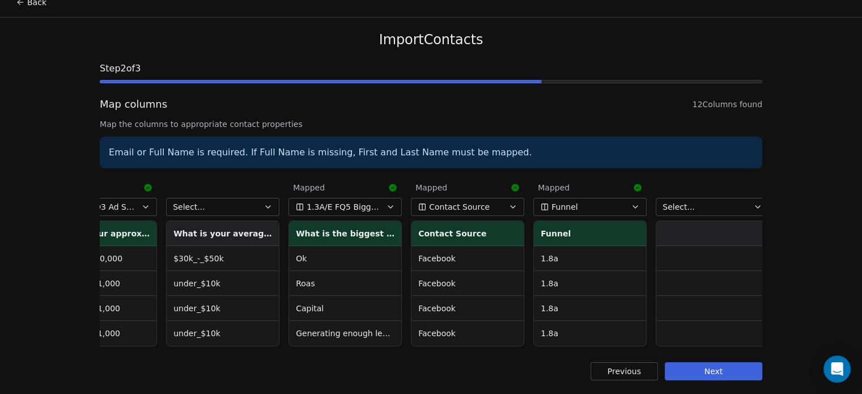
click at [743, 376] on button "Next" at bounding box center [713, 371] width 97 height 18
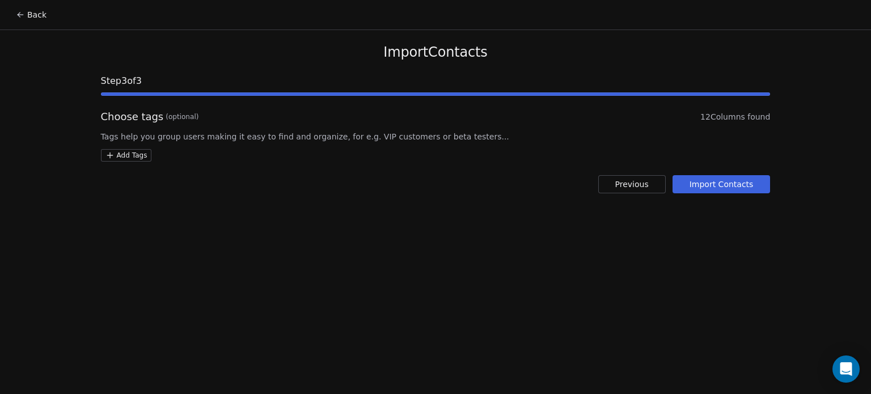
click at [727, 177] on button "Import Contacts" at bounding box center [721, 184] width 98 height 18
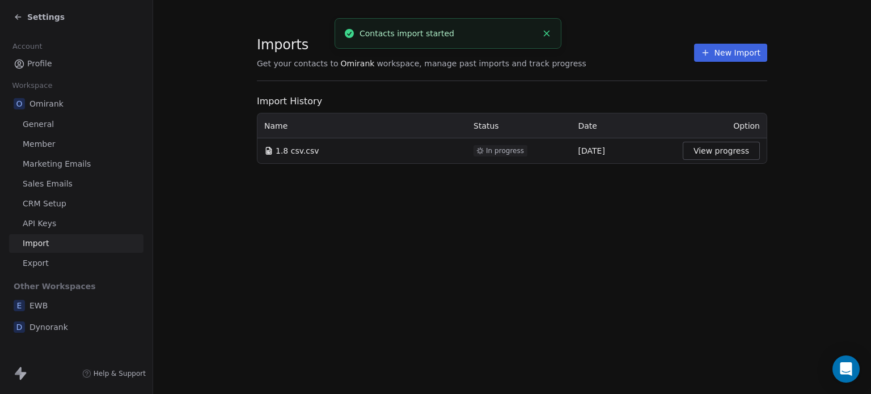
click at [48, 58] on span "Profile" at bounding box center [39, 64] width 25 height 12
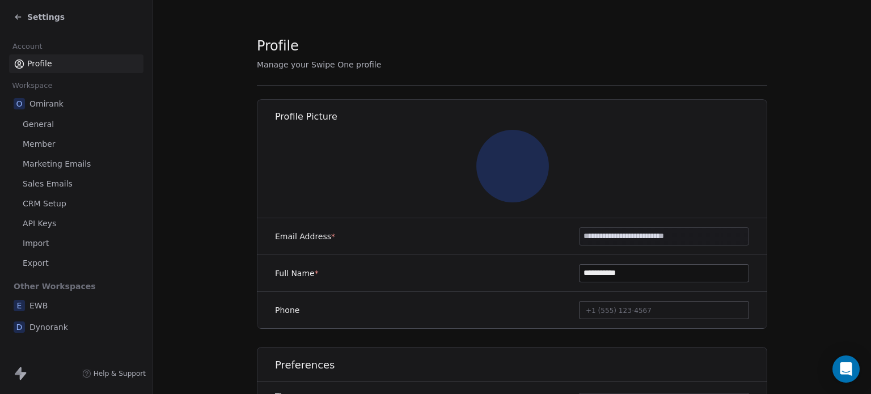
click at [15, 15] on icon at bounding box center [18, 16] width 9 height 9
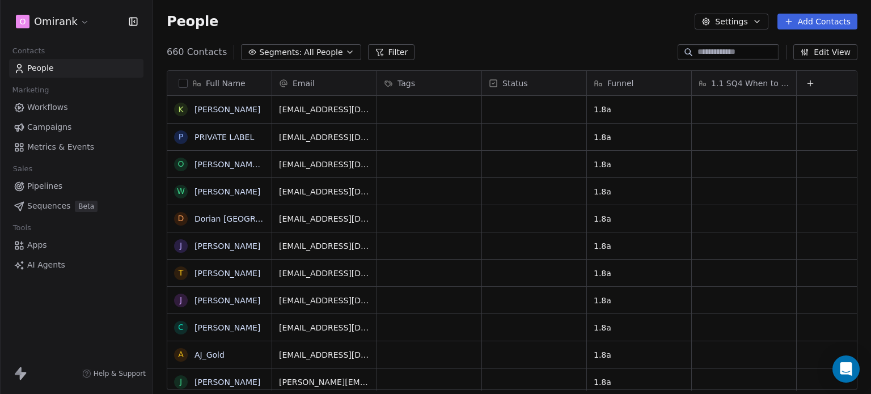
click at [823, 49] on button "Edit View" at bounding box center [825, 52] width 64 height 16
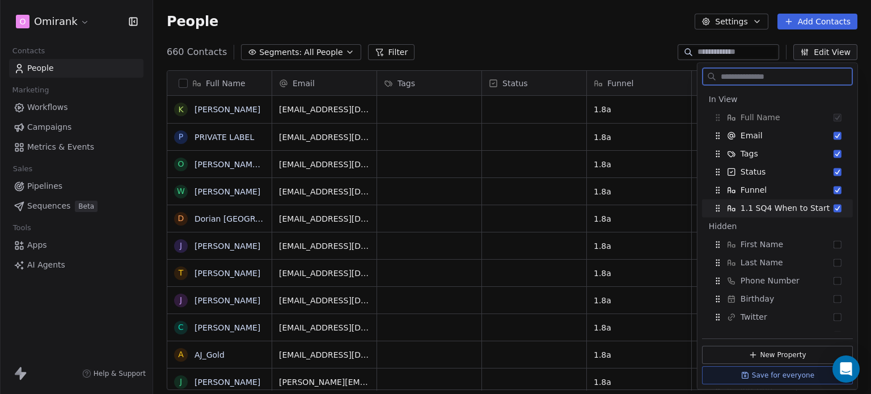
click at [833, 208] on button "Suggestions" at bounding box center [837, 208] width 8 height 8
click at [784, 279] on span "Phone Number" at bounding box center [769, 280] width 59 height 11
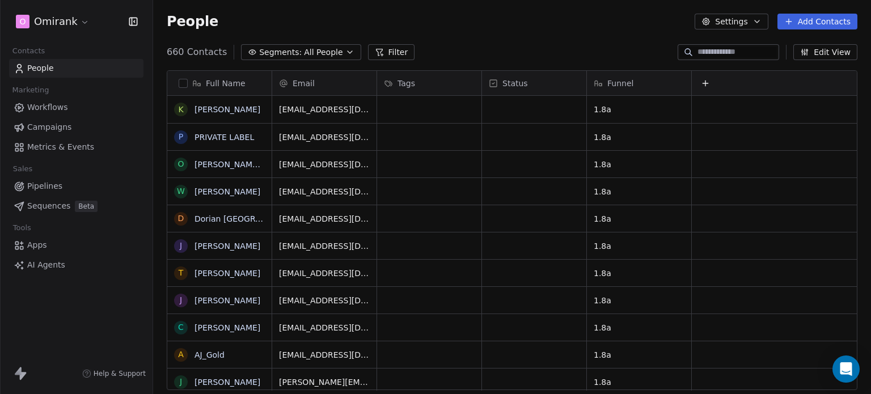
click at [578, 24] on div "People Settings Add Contacts" at bounding box center [512, 22] width 690 height 16
click at [832, 54] on button "Edit View" at bounding box center [825, 52] width 64 height 16
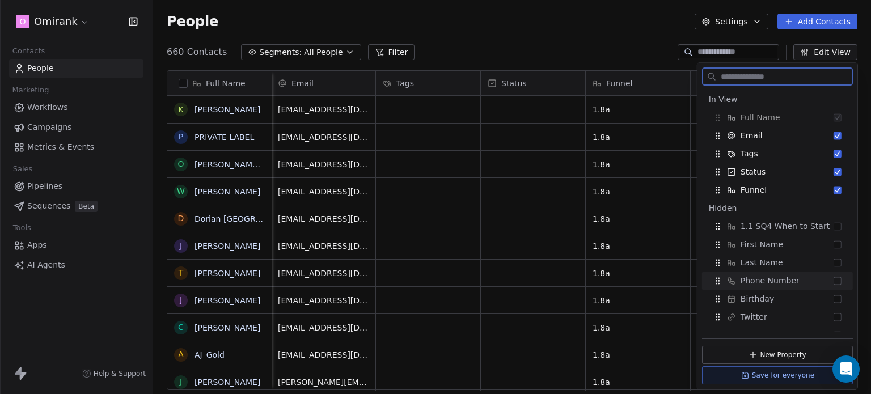
click at [833, 281] on button "Suggestions" at bounding box center [837, 281] width 8 height 8
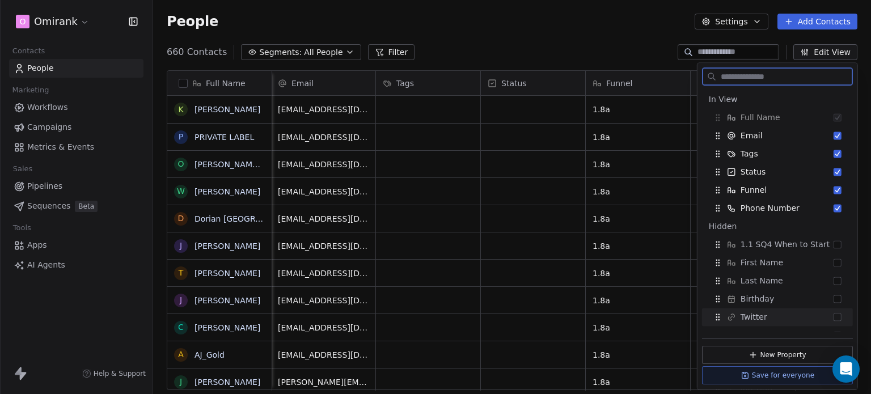
click at [788, 377] on button "Save for everyone" at bounding box center [777, 375] width 151 height 18
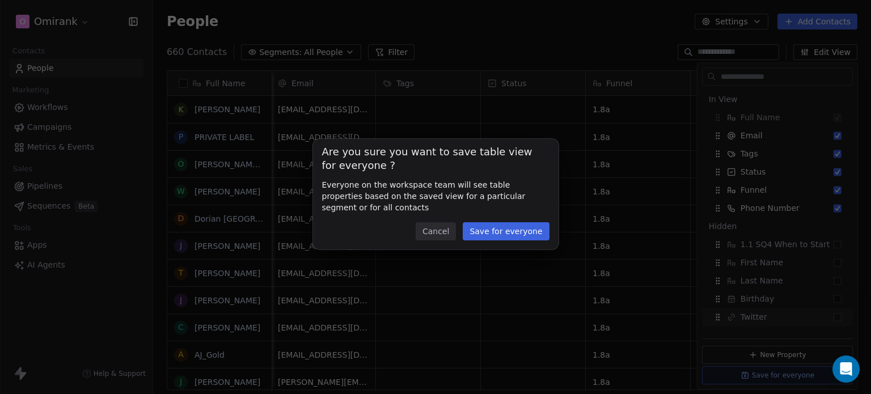
click at [517, 230] on button "Save for everyone" at bounding box center [505, 231] width 86 height 18
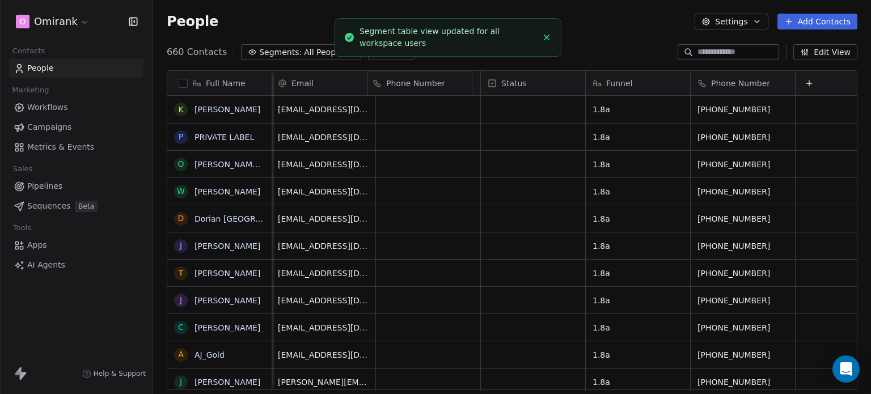
drag, startPoint x: 733, startPoint y: 78, endPoint x: 415, endPoint y: 80, distance: 318.5
click at [415, 80] on div "Full Name K [PERSON_NAME] P PRIVATE LABEL [PERSON_NAME] [PERSON_NAME] W [PERSON…" at bounding box center [511, 231] width 689 height 320
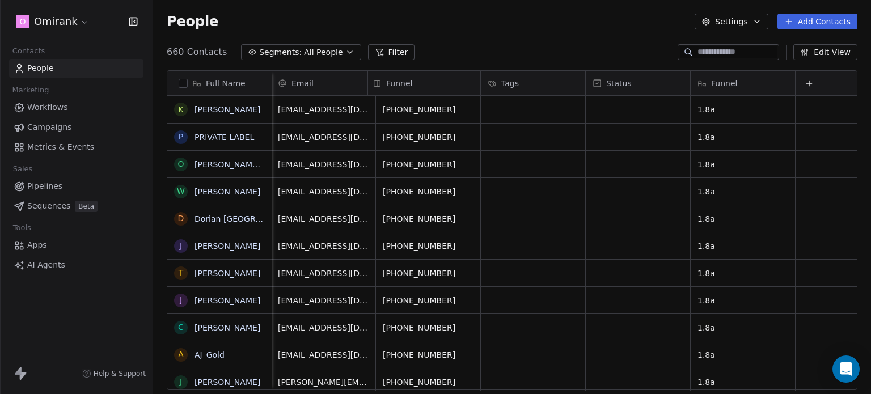
drag, startPoint x: 713, startPoint y: 81, endPoint x: 506, endPoint y: 78, distance: 207.5
click at [506, 78] on div "Full Name K [PERSON_NAME] P PRIVATE LABEL [PERSON_NAME] [PERSON_NAME] W [PERSON…" at bounding box center [511, 231] width 689 height 320
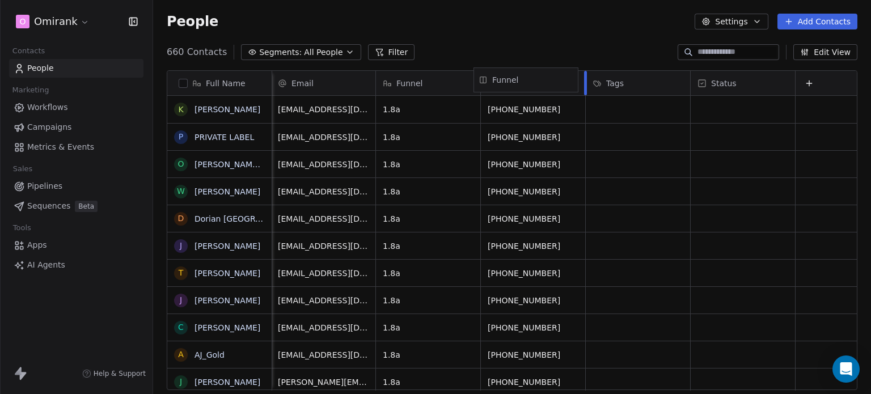
drag, startPoint x: 426, startPoint y: 87, endPoint x: 533, endPoint y: 84, distance: 106.6
click at [533, 84] on div "Full Name K [PERSON_NAME] P PRIVATE LABEL [PERSON_NAME] [PERSON_NAME] W [PERSON…" at bounding box center [511, 231] width 689 height 320
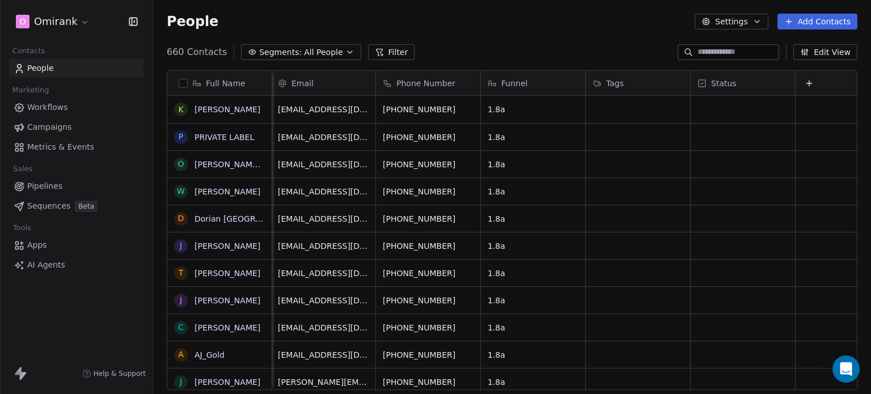
scroll to position [0, 0]
